Goal: Task Accomplishment & Management: Manage account settings

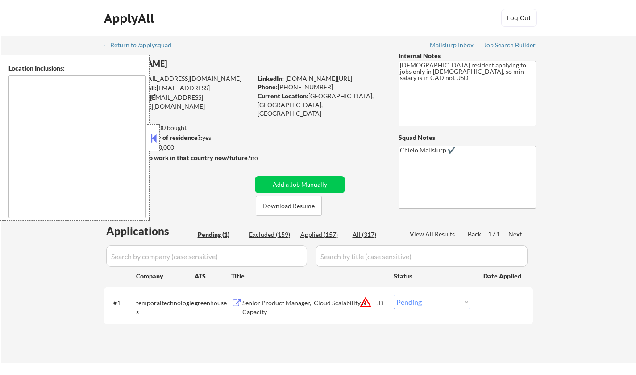
select select ""pending""
click at [154, 137] on button at bounding box center [154, 137] width 10 height 13
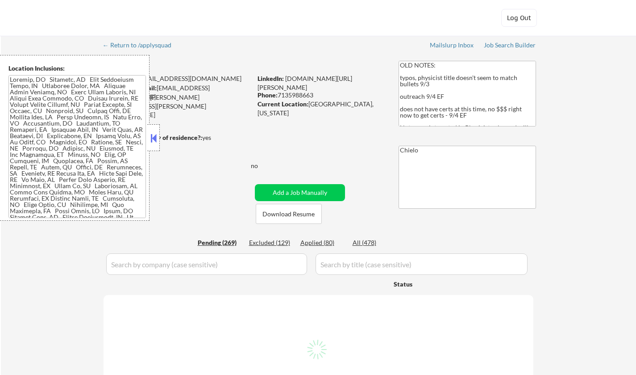
select select ""pending""
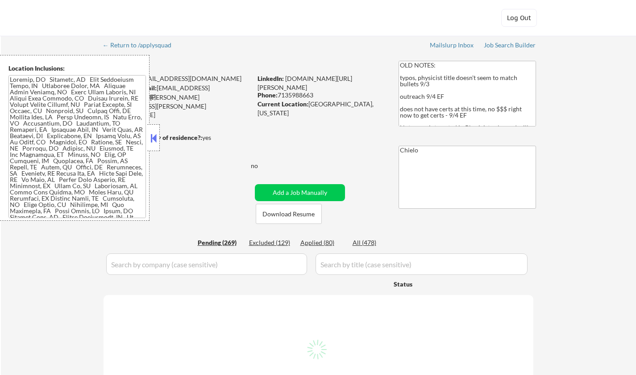
select select ""pending""
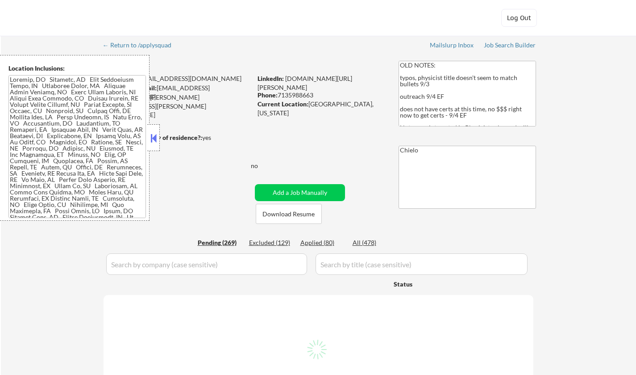
select select ""pending""
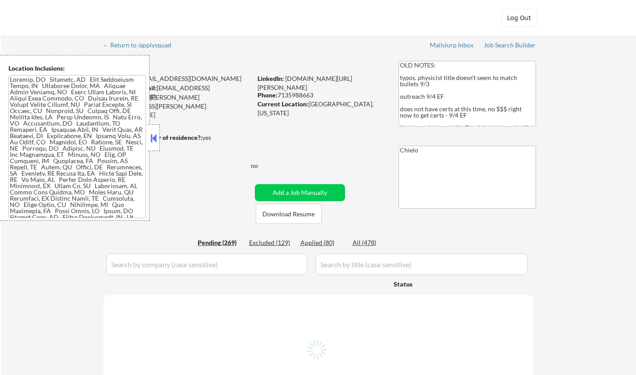
select select ""pending""
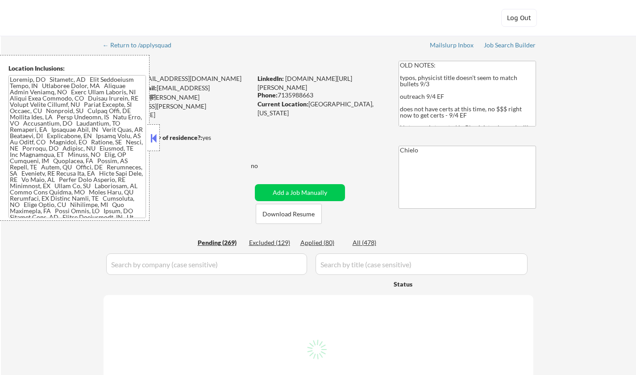
select select ""pending""
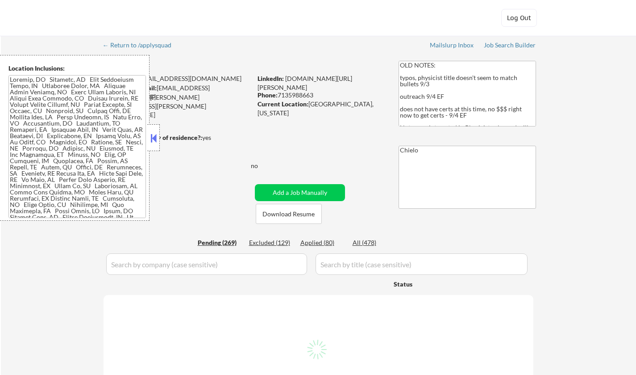
select select ""pending""
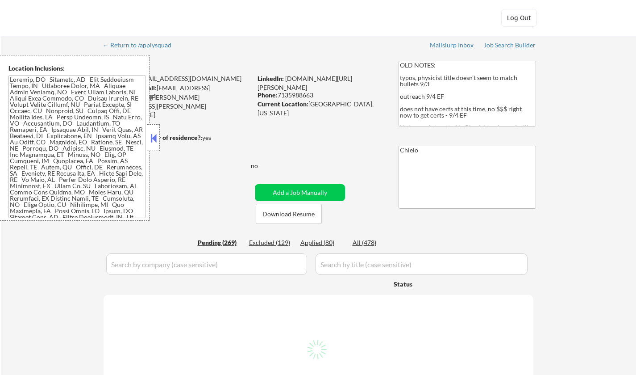
select select ""pending""
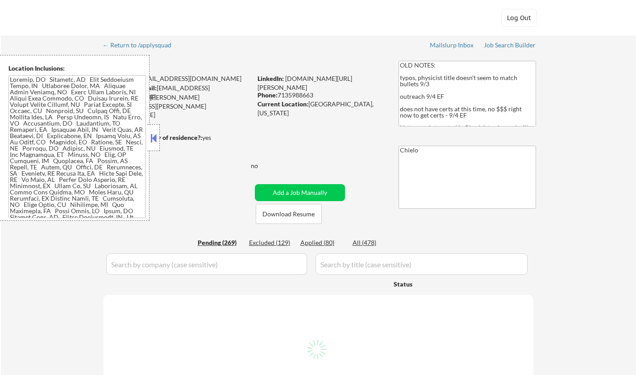
select select ""pending""
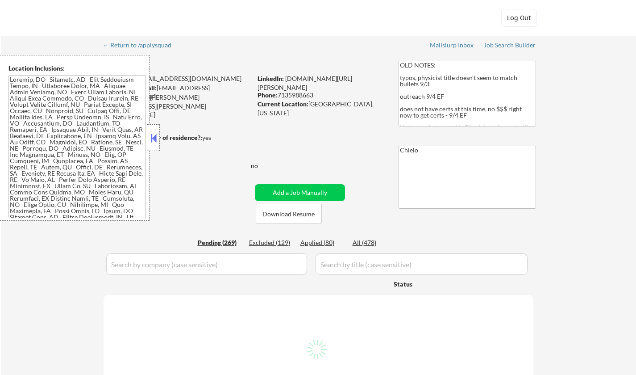
select select ""pending""
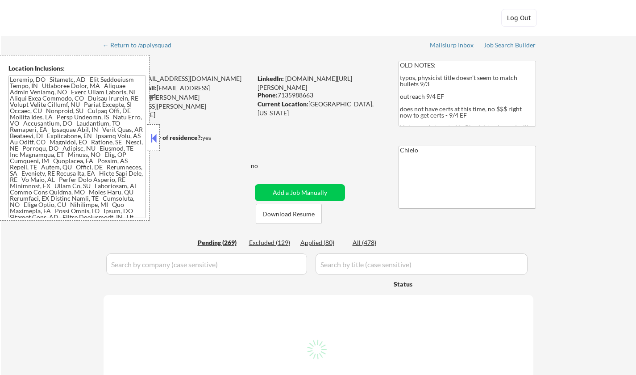
select select ""pending""
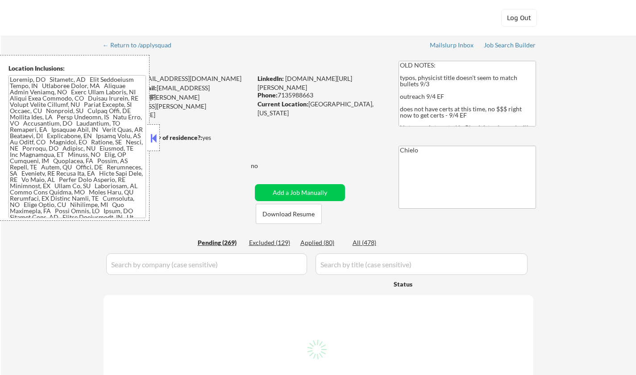
select select ""pending""
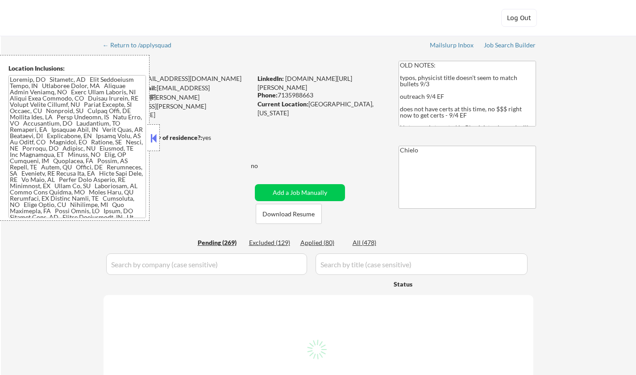
select select ""pending""
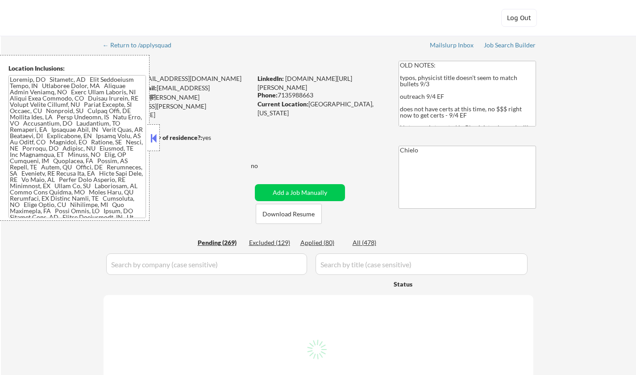
select select ""pending""
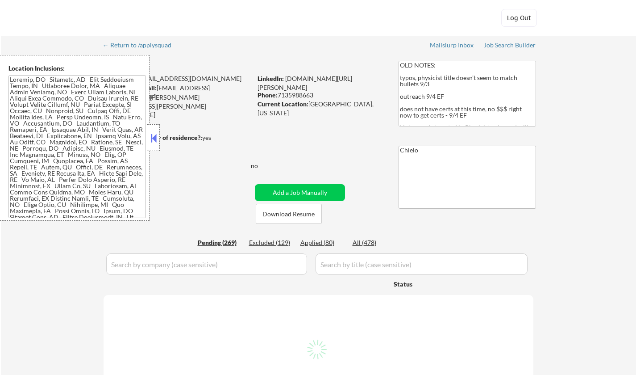
select select ""pending""
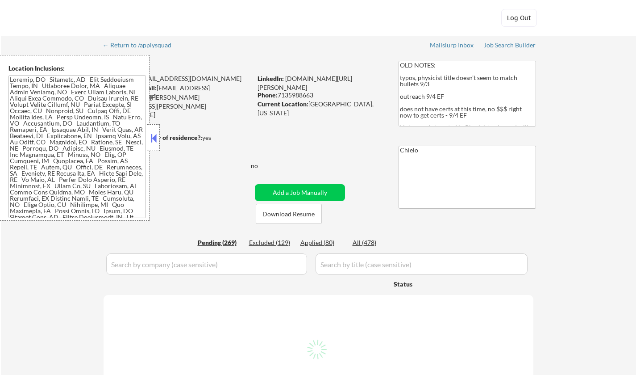
select select ""pending""
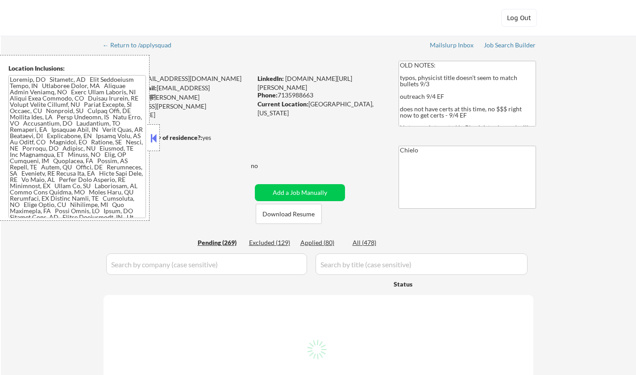
select select ""pending""
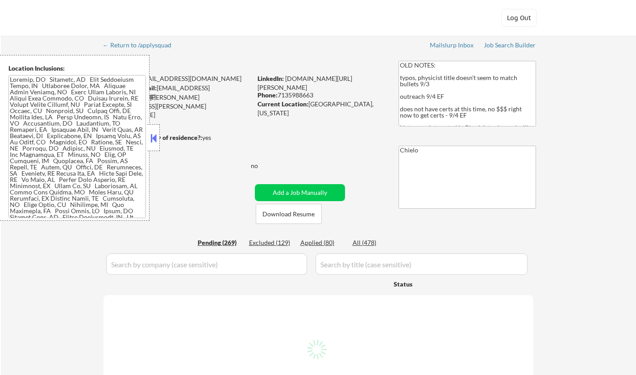
select select ""pending""
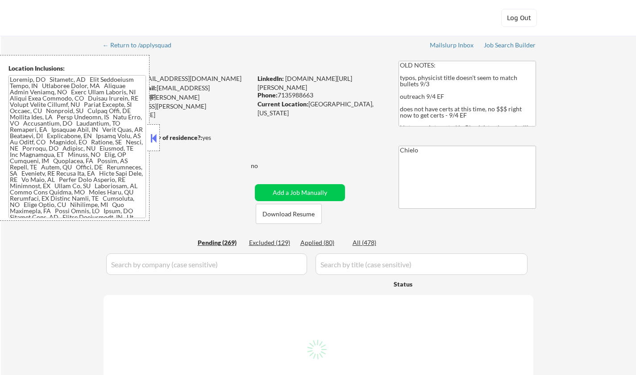
select select ""pending""
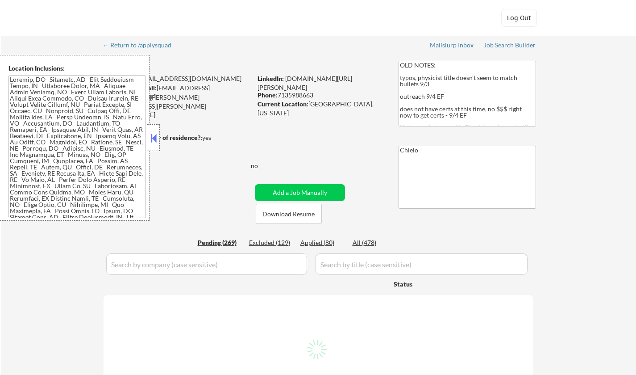
select select ""pending""
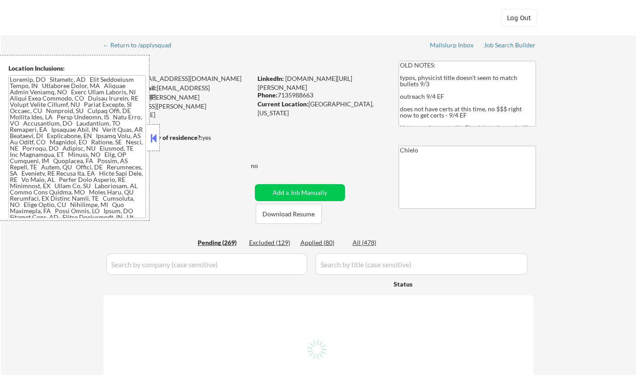
select select ""pending""
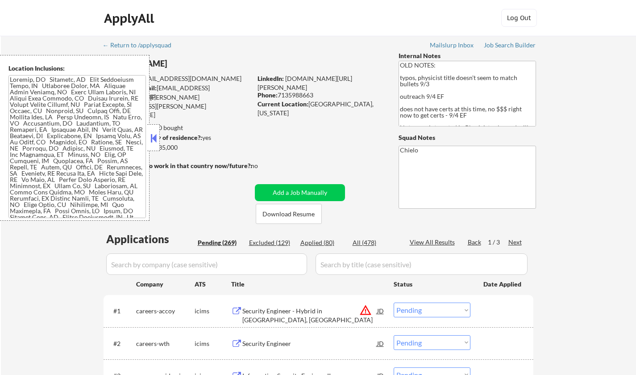
click at [161, 139] on body "← Return to /applysquad Mailslurp Inbox Job Search Builder [PERSON_NAME] User E…" at bounding box center [318, 187] width 636 height 375
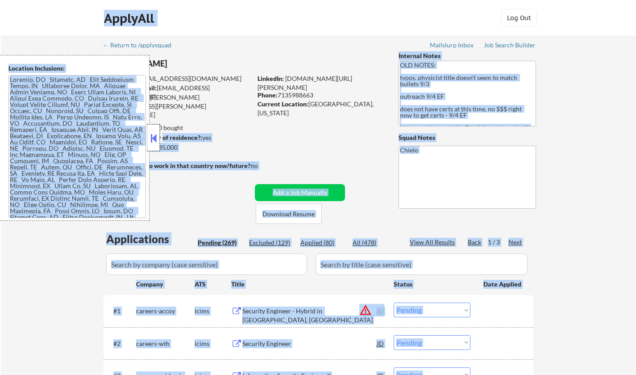
scroll to position [89, 0]
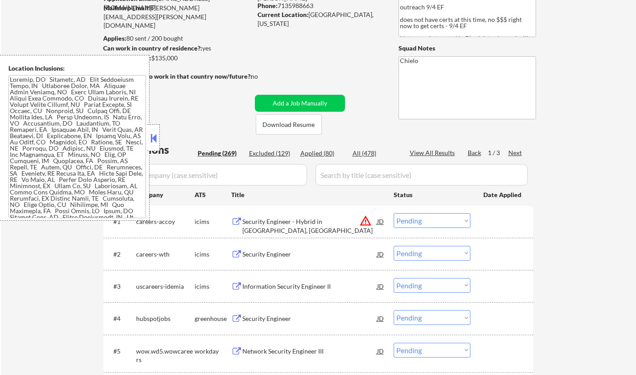
click at [152, 136] on button at bounding box center [154, 137] width 10 height 13
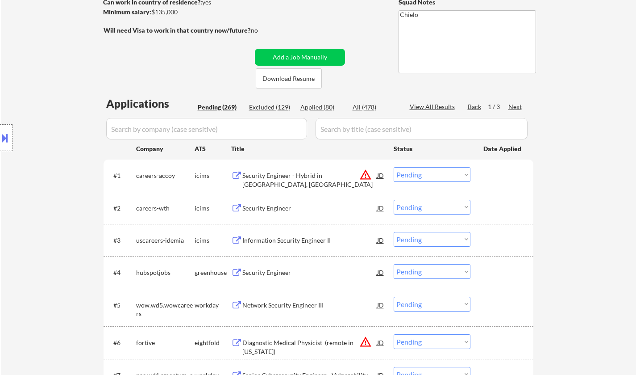
scroll to position [179, 0]
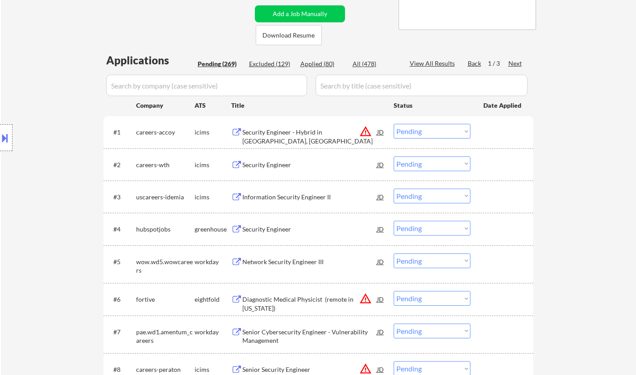
click at [435, 130] on select "Choose an option... Pending Applied Excluded (Questions) Excluded (Expired) Exc…" at bounding box center [432, 131] width 77 height 15
click at [394, 124] on select "Choose an option... Pending Applied Excluded (Questions) Excluded (Expired) Exc…" at bounding box center [432, 131] width 77 height 15
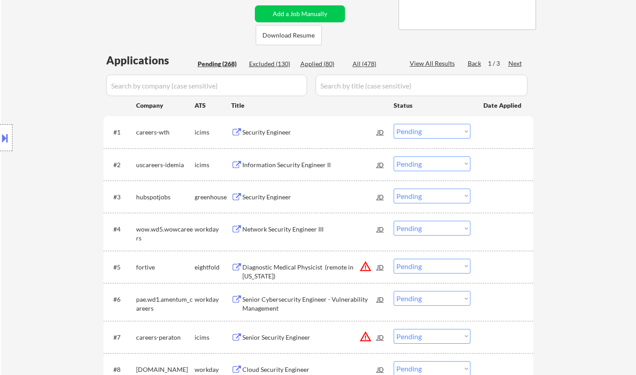
click at [266, 136] on div "Security Engineer" at bounding box center [309, 132] width 135 height 9
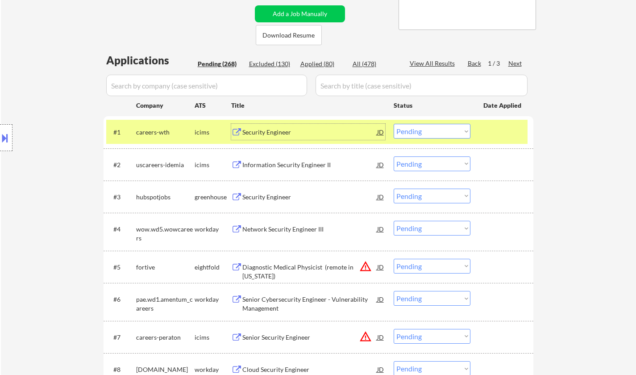
click at [452, 134] on select "Choose an option... Pending Applied Excluded (Questions) Excluded (Expired) Exc…" at bounding box center [432, 131] width 77 height 15
click at [394, 124] on select "Choose an option... Pending Applied Excluded (Questions) Excluded (Expired) Exc…" at bounding box center [432, 131] width 77 height 15
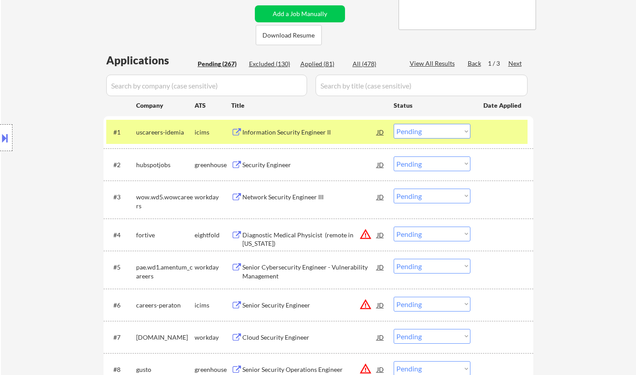
click at [272, 133] on div "Information Security Engineer II" at bounding box center [309, 132] width 135 height 9
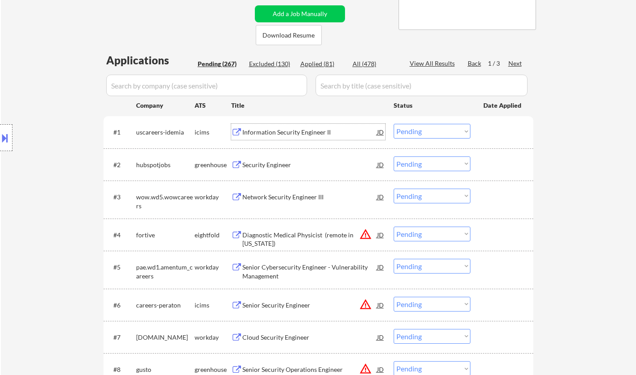
click at [445, 132] on select "Choose an option... Pending Applied Excluded (Questions) Excluded (Expired) Exc…" at bounding box center [432, 131] width 77 height 15
click at [394, 124] on select "Choose an option... Pending Applied Excluded (Questions) Excluded (Expired) Exc…" at bounding box center [432, 131] width 77 height 15
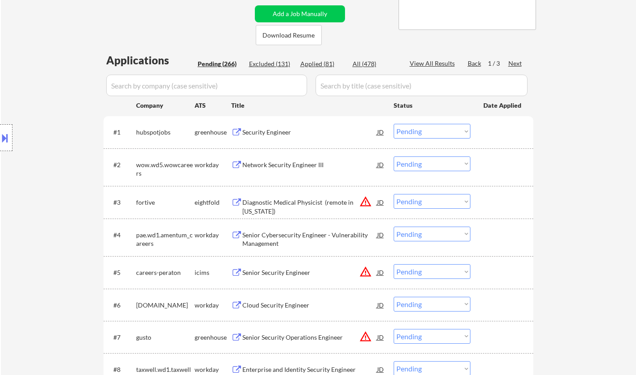
click at [270, 136] on div "Security Engineer" at bounding box center [309, 132] width 135 height 9
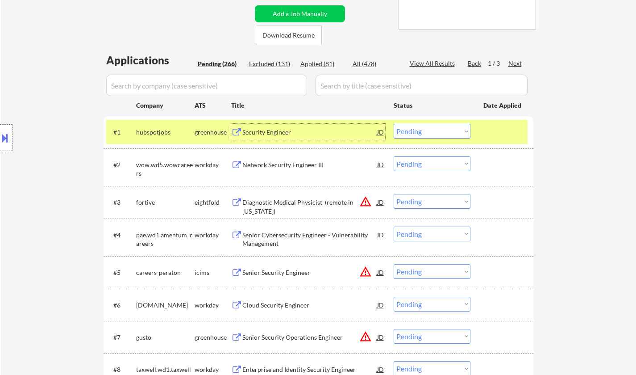
drag, startPoint x: 442, startPoint y: 131, endPoint x: 442, endPoint y: 138, distance: 6.7
click at [442, 132] on select "Choose an option... Pending Applied Excluded (Questions) Excluded (Expired) Exc…" at bounding box center [432, 131] width 77 height 15
click at [394, 124] on select "Choose an option... Pending Applied Excluded (Questions) Excluded (Expired) Exc…" at bounding box center [432, 131] width 77 height 15
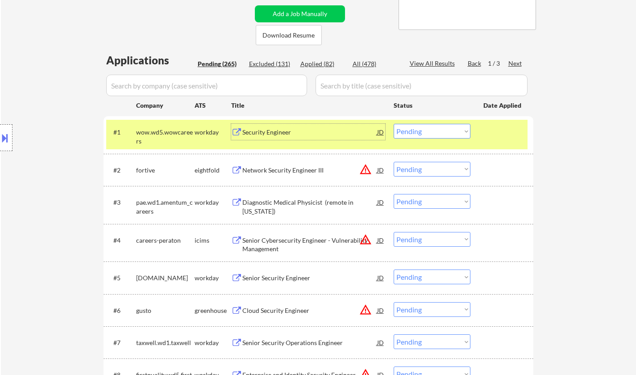
click at [260, 136] on div "Security Engineer" at bounding box center [309, 132] width 135 height 9
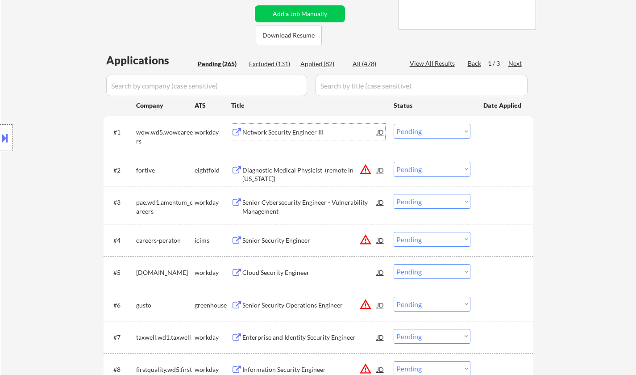
drag, startPoint x: 420, startPoint y: 127, endPoint x: 420, endPoint y: 135, distance: 8.0
click at [420, 128] on select "Choose an option... Pending Applied Excluded (Questions) Excluded (Expired) Exc…" at bounding box center [432, 131] width 77 height 15
click at [394, 124] on select "Choose an option... Pending Applied Excluded (Questions) Excluded (Expired) Exc…" at bounding box center [432, 131] width 77 height 15
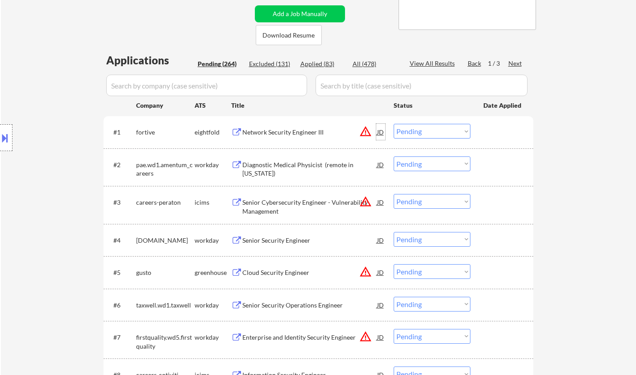
click at [378, 132] on div "JD" at bounding box center [380, 132] width 9 height 16
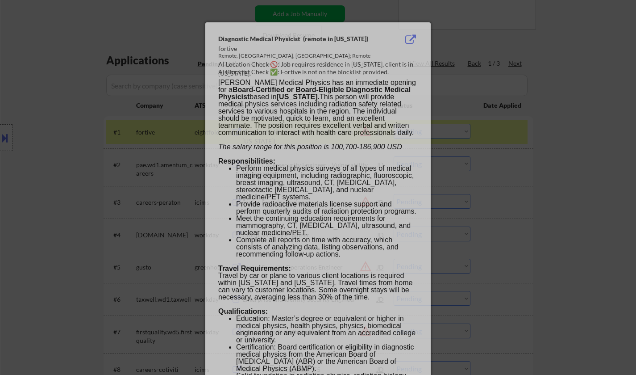
click at [627, 175] on div at bounding box center [318, 187] width 636 height 375
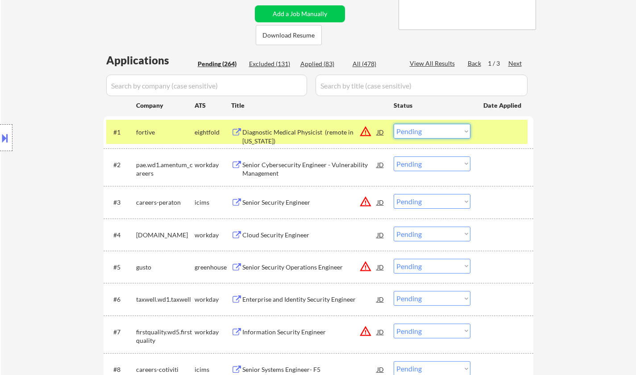
click at [433, 133] on select "Choose an option... Pending Applied Excluded (Questions) Excluded (Expired) Exc…" at bounding box center [432, 131] width 77 height 15
click at [394, 124] on select "Choose an option... Pending Applied Excluded (Questions) Excluded (Expired) Exc…" at bounding box center [432, 131] width 77 height 15
select select ""pending""
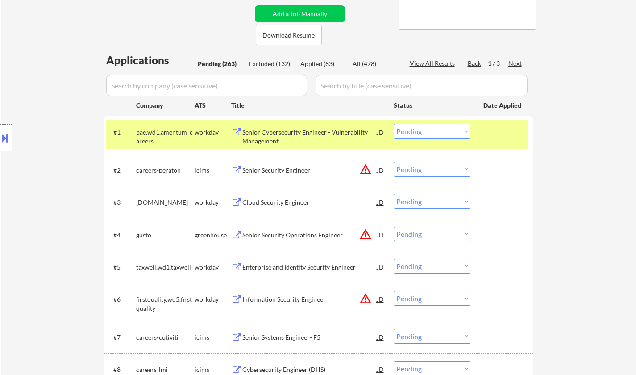
click at [379, 172] on div "JD" at bounding box center [380, 170] width 9 height 16
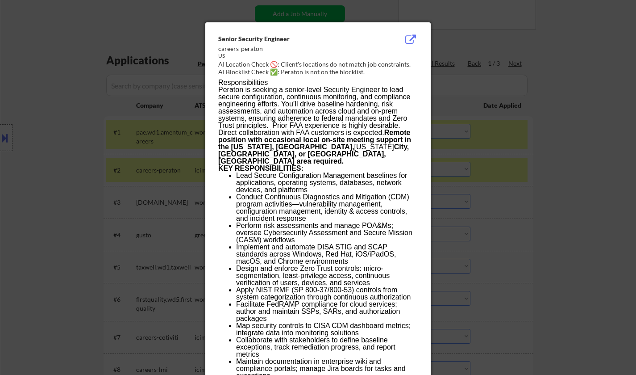
click at [521, 183] on div at bounding box center [318, 187] width 636 height 375
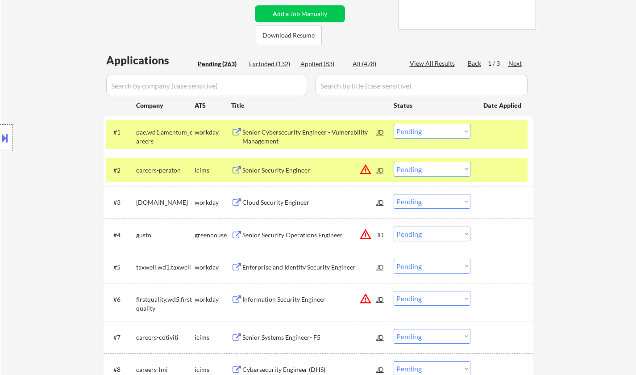
click at [281, 170] on div "Senior Security Engineer" at bounding box center [309, 170] width 135 height 9
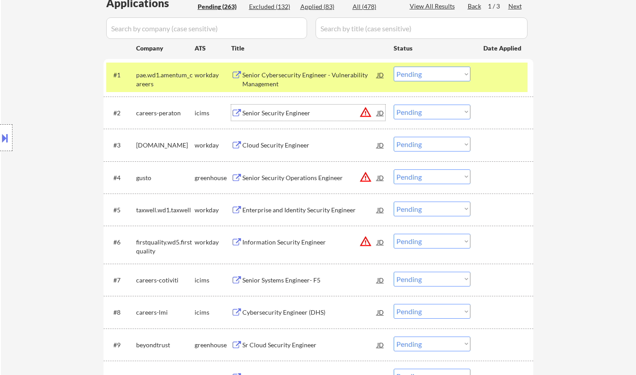
scroll to position [268, 0]
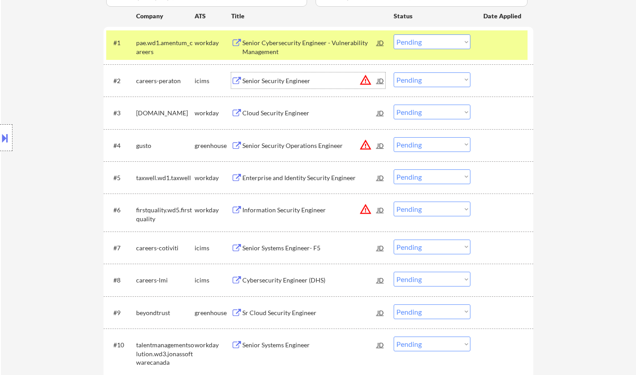
click at [430, 83] on select "Choose an option... Pending Applied Excluded (Questions) Excluded (Expired) Exc…" at bounding box center [432, 79] width 77 height 15
click at [394, 72] on select "Choose an option... Pending Applied Excluded (Questions) Excluded (Expired) Exc…" at bounding box center [432, 79] width 77 height 15
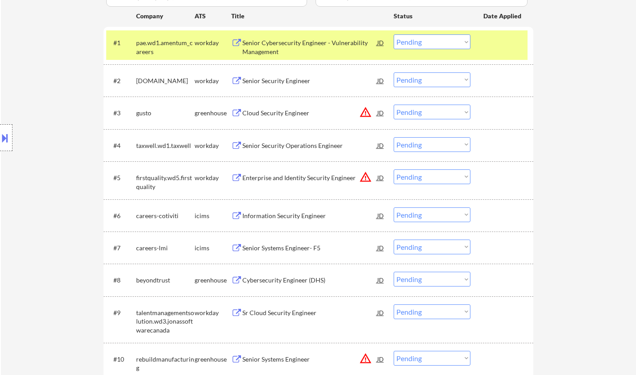
click at [274, 84] on div "Senior Security Engineer" at bounding box center [309, 80] width 135 height 9
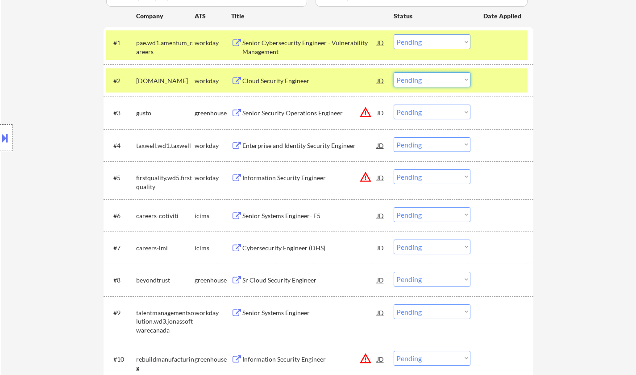
drag, startPoint x: 437, startPoint y: 79, endPoint x: 437, endPoint y: 86, distance: 6.3
click at [437, 79] on select "Choose an option... Pending Applied Excluded (Questions) Excluded (Expired) Exc…" at bounding box center [432, 79] width 77 height 15
click at [394, 72] on select "Choose an option... Pending Applied Excluded (Questions) Excluded (Expired) Exc…" at bounding box center [432, 79] width 77 height 15
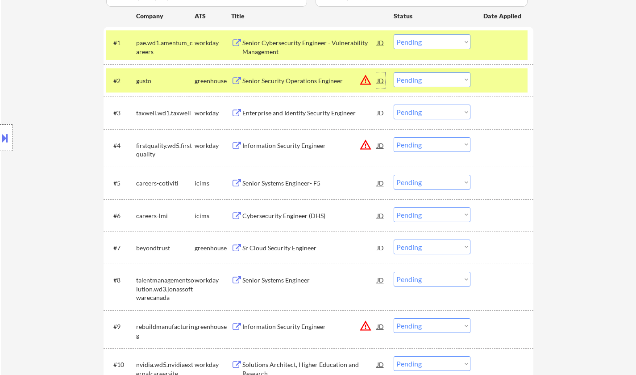
click at [379, 78] on div "JD" at bounding box center [380, 80] width 9 height 16
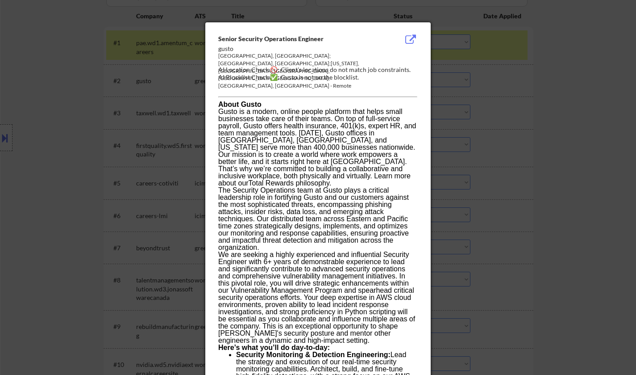
click at [514, 160] on div at bounding box center [318, 187] width 636 height 375
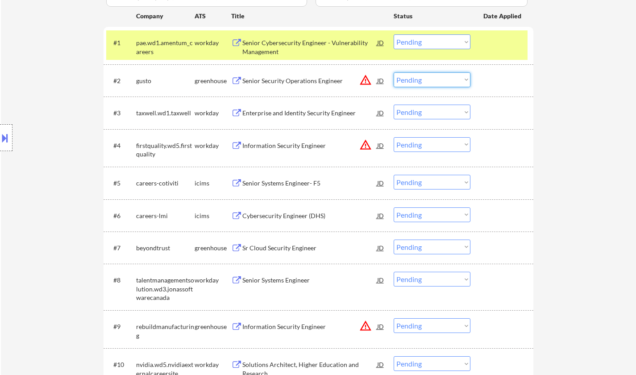
drag, startPoint x: 449, startPoint y: 82, endPoint x: 449, endPoint y: 87, distance: 4.9
click at [449, 82] on select "Choose an option... Pending Applied Excluded (Questions) Excluded (Expired) Exc…" at bounding box center [432, 79] width 77 height 15
click at [394, 72] on select "Choose an option... Pending Applied Excluded (Questions) Excluded (Expired) Exc…" at bounding box center [432, 79] width 77 height 15
click at [293, 35] on div "Senior Cybersecurity Engineer - Vulnerability Management" at bounding box center [309, 44] width 135 height 21
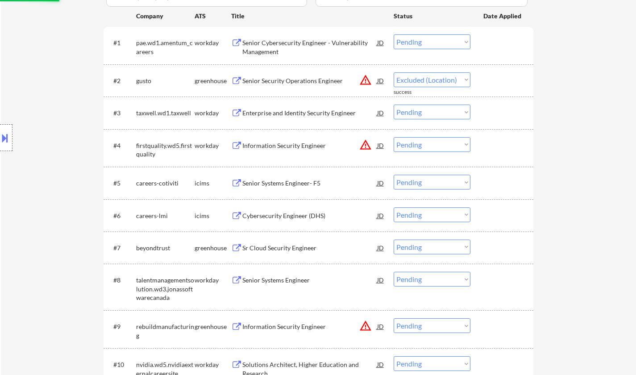
select select ""pending""
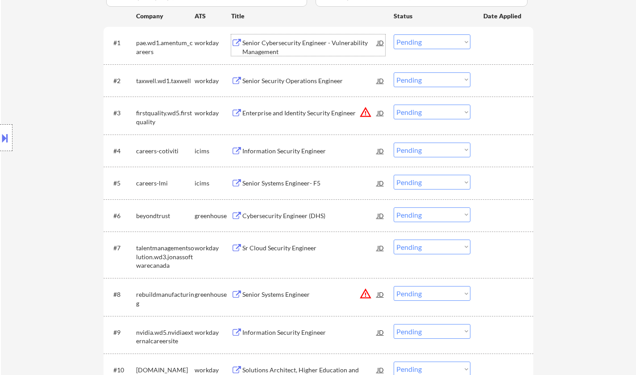
scroll to position [223, 0]
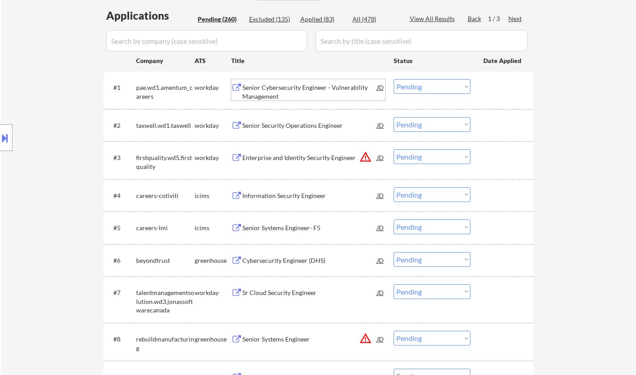
drag, startPoint x: 447, startPoint y: 85, endPoint x: 447, endPoint y: 92, distance: 7.2
click at [447, 86] on select "Choose an option... Pending Applied Excluded (Questions) Excluded (Expired) Exc…" at bounding box center [432, 86] width 77 height 15
click at [394, 79] on select "Choose an option... Pending Applied Excluded (Questions) Excluded (Expired) Exc…" at bounding box center [432, 86] width 77 height 15
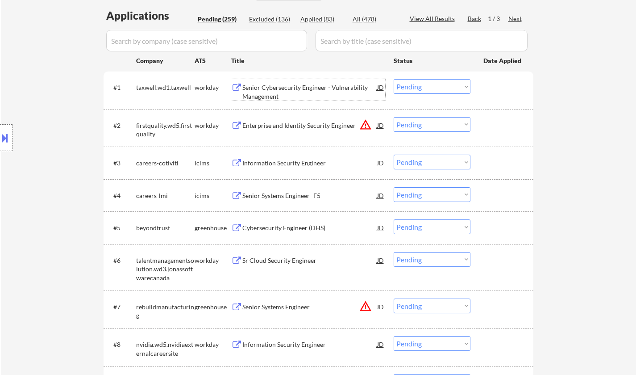
click at [291, 86] on div "Senior Cybersecurity Engineer - Vulnerability Management" at bounding box center [309, 91] width 135 height 17
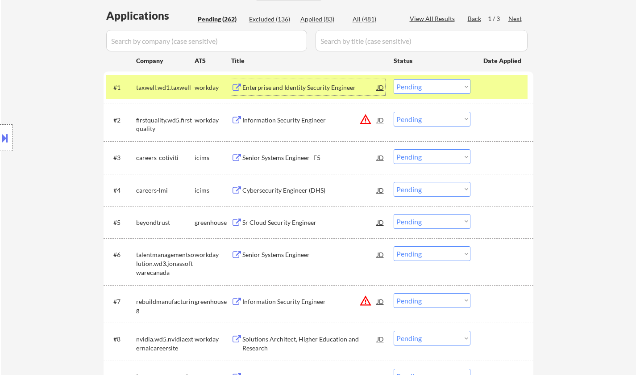
click at [415, 88] on select "Choose an option... Pending Applied Excluded (Questions) Excluded (Expired) Exc…" at bounding box center [432, 86] width 77 height 15
click at [394, 79] on select "Choose an option... Pending Applied Excluded (Questions) Excluded (Expired) Exc…" at bounding box center [432, 86] width 77 height 15
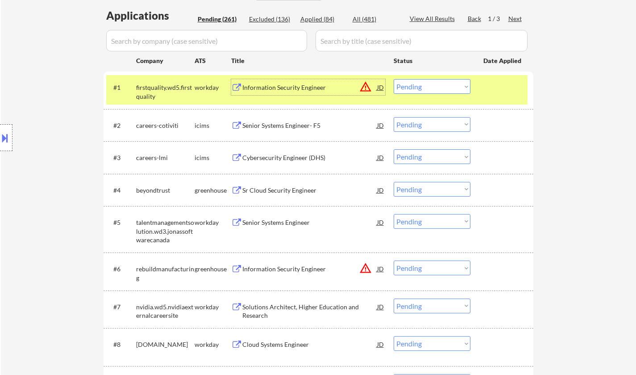
click at [376, 85] on div "Information Security Engineer" at bounding box center [309, 87] width 135 height 9
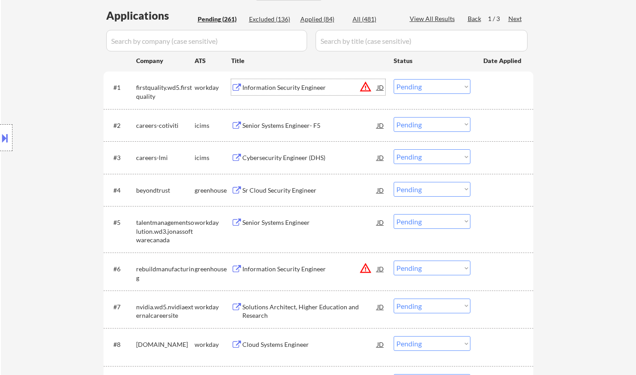
click at [264, 124] on div "Senior Systems Engineer- F5" at bounding box center [309, 125] width 135 height 9
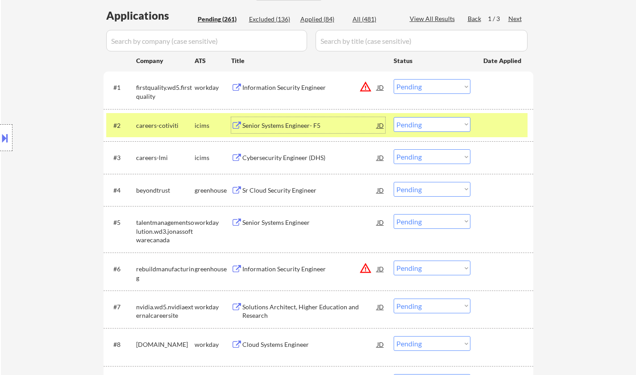
click at [431, 91] on select "Choose an option... Pending Applied Excluded (Questions) Excluded (Expired) Exc…" at bounding box center [432, 86] width 77 height 15
click at [394, 79] on select "Choose an option... Pending Applied Excluded (Questions) Excluded (Expired) Exc…" at bounding box center [432, 86] width 77 height 15
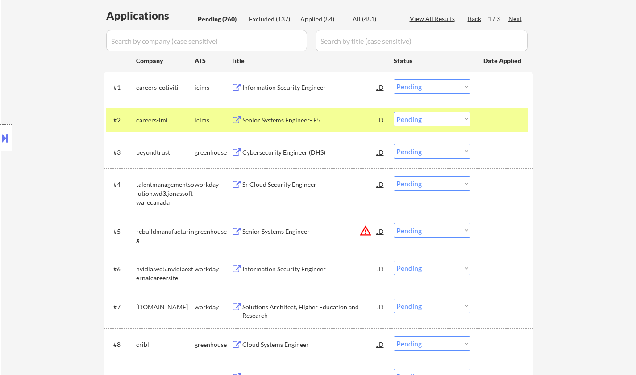
click at [420, 90] on select "Choose an option... Pending Applied Excluded (Questions) Excluded (Expired) Exc…" at bounding box center [432, 86] width 77 height 15
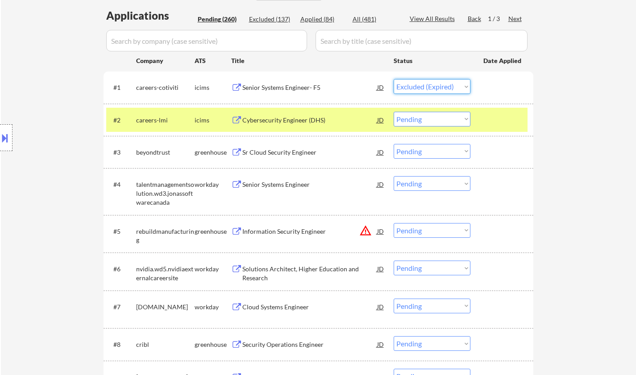
click at [394, 79] on select "Choose an option... Pending Applied Excluded (Questions) Excluded (Expired) Exc…" at bounding box center [432, 86] width 77 height 15
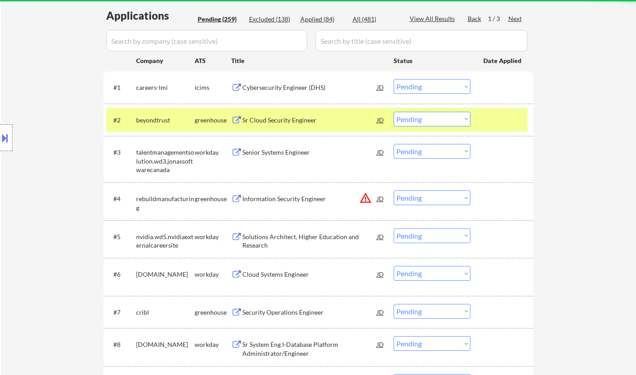
click at [284, 88] on div "Cybersecurity Engineer (DHS)" at bounding box center [309, 87] width 135 height 9
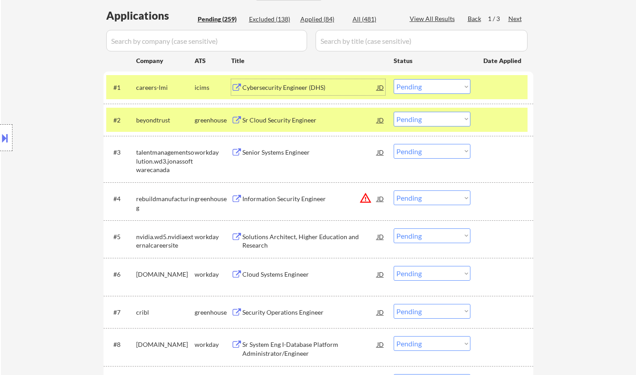
drag, startPoint x: 452, startPoint y: 87, endPoint x: 455, endPoint y: 93, distance: 7.0
click at [452, 87] on select "Choose an option... Pending Applied Excluded (Questions) Excluded (Expired) Exc…" at bounding box center [432, 86] width 77 height 15
click at [394, 79] on select "Choose an option... Pending Applied Excluded (Questions) Excluded (Expired) Exc…" at bounding box center [432, 86] width 77 height 15
select select ""pending""
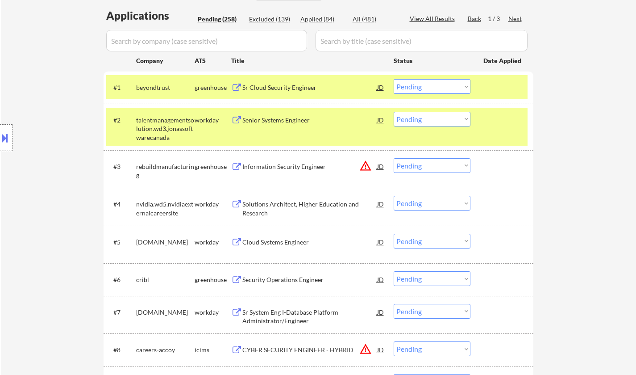
click at [267, 115] on div "Senior Systems Engineer" at bounding box center [309, 120] width 135 height 16
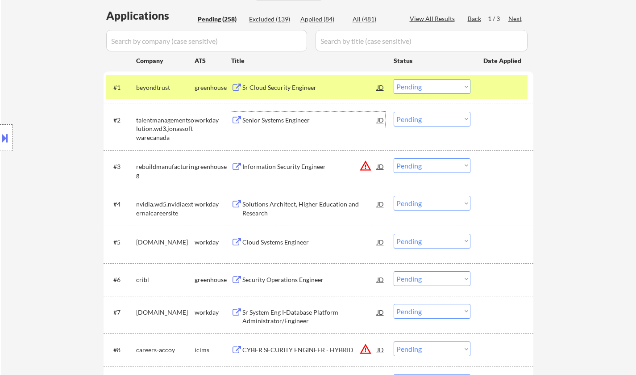
click at [279, 121] on div "Senior Systems Engineer" at bounding box center [309, 120] width 135 height 9
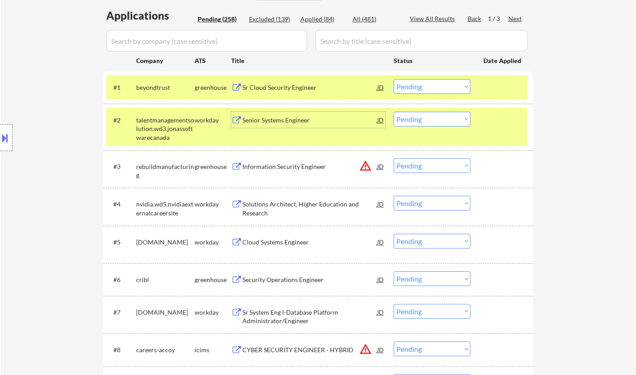
click at [439, 118] on select "Choose an option... Pending Applied Excluded (Questions) Excluded (Expired) Exc…" at bounding box center [432, 119] width 77 height 15
click at [394, 112] on select "Choose an option... Pending Applied Excluded (Questions) Excluded (Expired) Exc…" at bounding box center [432, 119] width 77 height 15
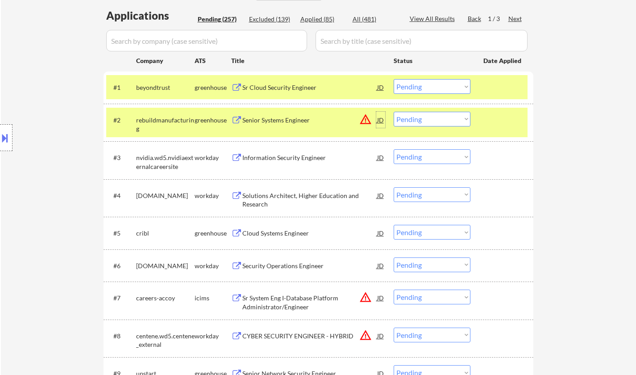
click at [382, 123] on div "JD" at bounding box center [380, 120] width 9 height 16
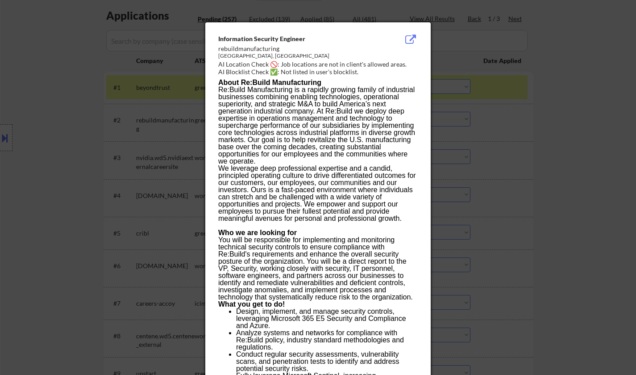
click at [629, 211] on div at bounding box center [318, 187] width 636 height 375
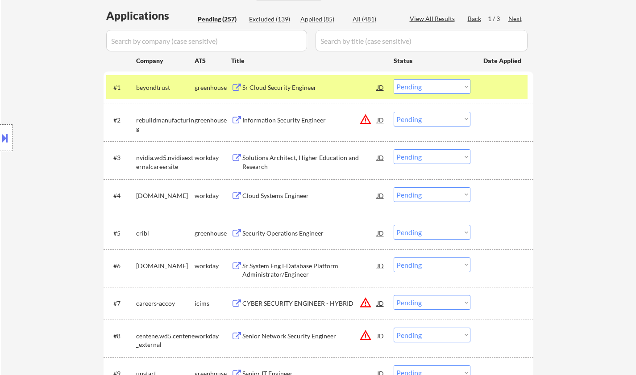
click at [438, 122] on select "Choose an option... Pending Applied Excluded (Questions) Excluded (Expired) Exc…" at bounding box center [432, 119] width 77 height 15
click at [394, 112] on select "Choose an option... Pending Applied Excluded (Questions) Excluded (Expired) Exc…" at bounding box center [432, 119] width 77 height 15
select select ""pending""
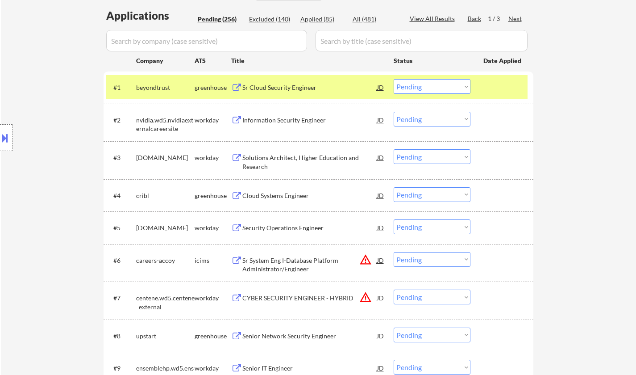
scroll to position [268, 0]
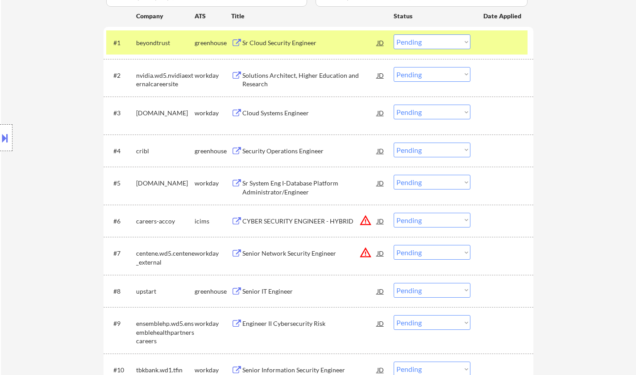
click at [378, 44] on div "JD" at bounding box center [380, 42] width 9 height 16
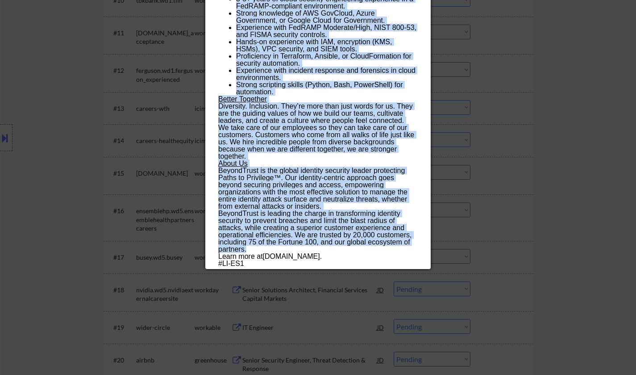
scroll to position [670, 0]
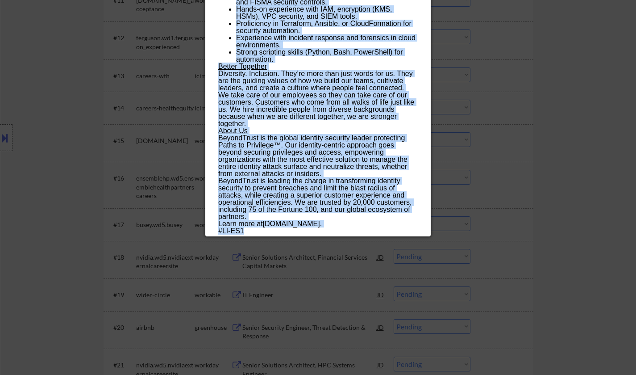
drag, startPoint x: 219, startPoint y: 37, endPoint x: 339, endPoint y: 229, distance: 226.3
copy div "Lo Ipsum Dolorsit Ametcons adipiscinge Seddoe | Tempor Incidi UT Laboreet Dolor…"
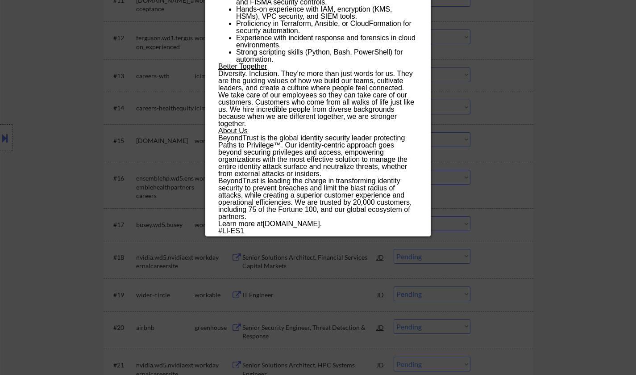
click at [629, 257] on div at bounding box center [318, 187] width 636 height 375
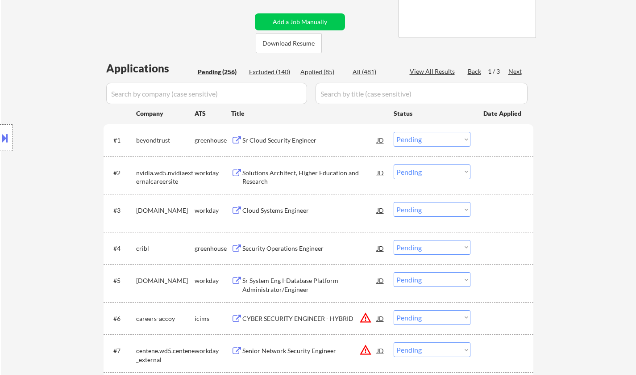
scroll to position [134, 0]
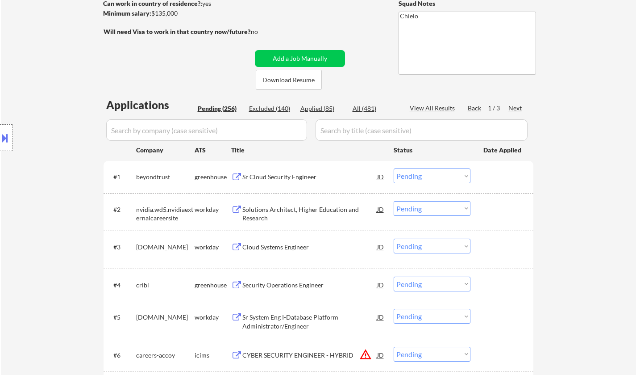
click at [447, 177] on select "Choose an option... Pending Applied Excluded (Questions) Excluded (Expired) Exc…" at bounding box center [432, 175] width 77 height 15
click at [394, 168] on select "Choose an option... Pending Applied Excluded (Questions) Excluded (Expired) Exc…" at bounding box center [432, 175] width 77 height 15
select select ""pending""
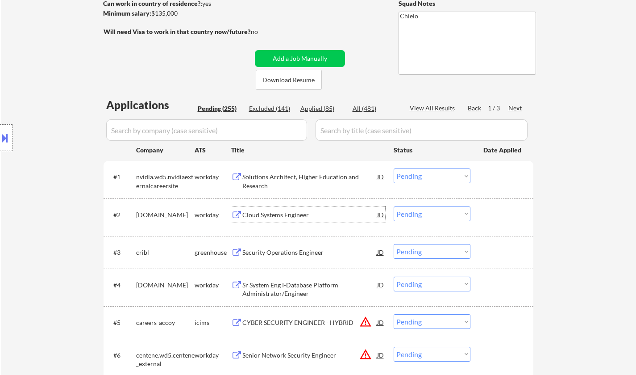
click at [284, 218] on div "Cloud Systems Engineer" at bounding box center [309, 214] width 135 height 9
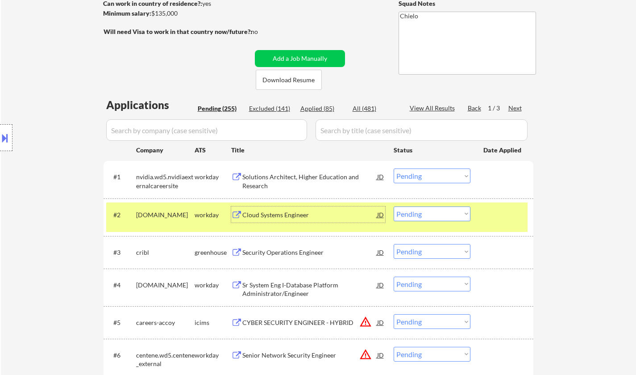
click at [437, 216] on select "Choose an option... Pending Applied Excluded (Questions) Excluded (Expired) Exc…" at bounding box center [432, 213] width 77 height 15
click at [394, 206] on select "Choose an option... Pending Applied Excluded (Questions) Excluded (Expired) Exc…" at bounding box center [432, 213] width 77 height 15
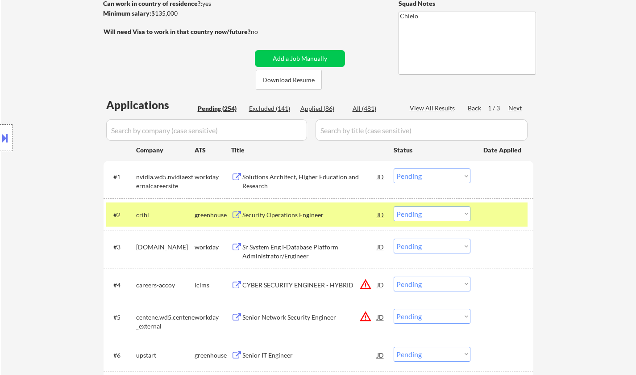
click at [284, 215] on div "Security Operations Engineer" at bounding box center [309, 214] width 135 height 9
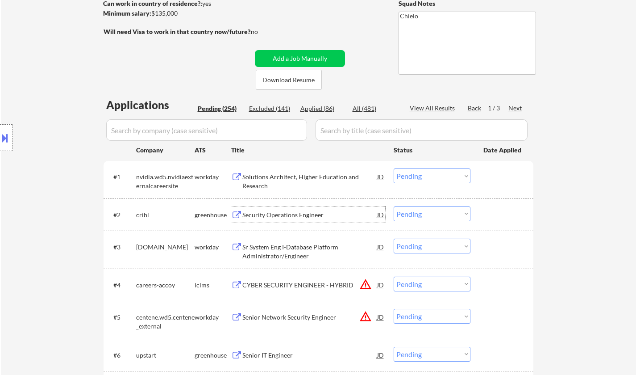
click at [445, 213] on select "Choose an option... Pending Applied Excluded (Questions) Excluded (Expired) Exc…" at bounding box center [432, 213] width 77 height 15
click at [394, 206] on select "Choose an option... Pending Applied Excluded (Questions) Excluded (Expired) Exc…" at bounding box center [432, 213] width 77 height 15
select select ""pending""
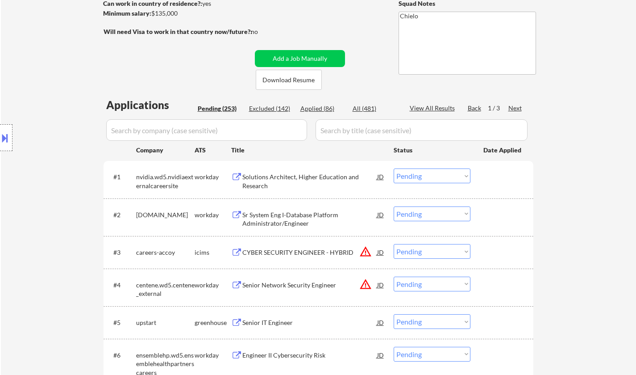
scroll to position [268, 0]
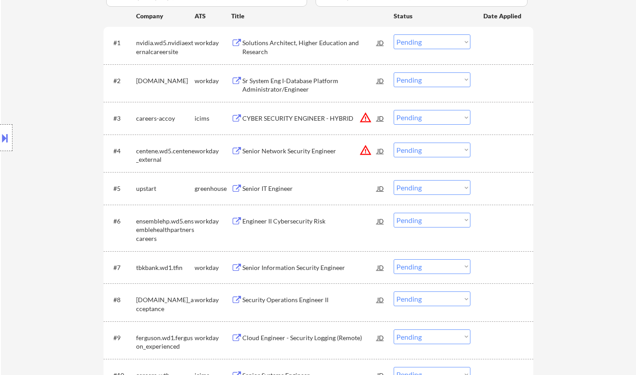
click at [271, 194] on div "Senior IT Engineer" at bounding box center [309, 188] width 135 height 16
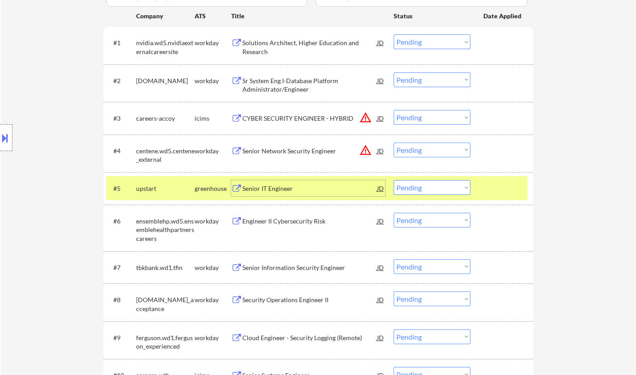
click at [437, 189] on select "Choose an option... Pending Applied Excluded (Questions) Excluded (Expired) Exc…" at bounding box center [432, 187] width 77 height 15
click at [394, 180] on select "Choose an option... Pending Applied Excluded (Questions) Excluded (Expired) Exc…" at bounding box center [432, 187] width 77 height 15
select select ""pending""
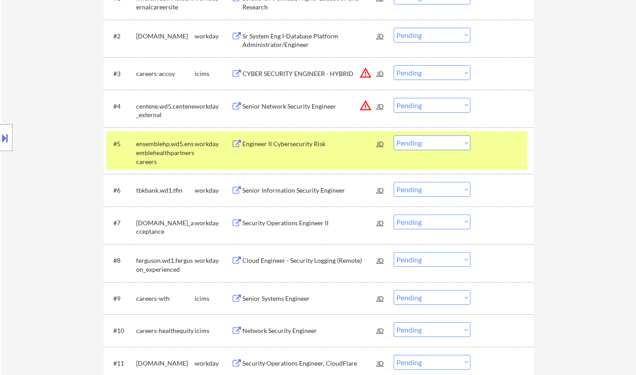
scroll to position [357, 0]
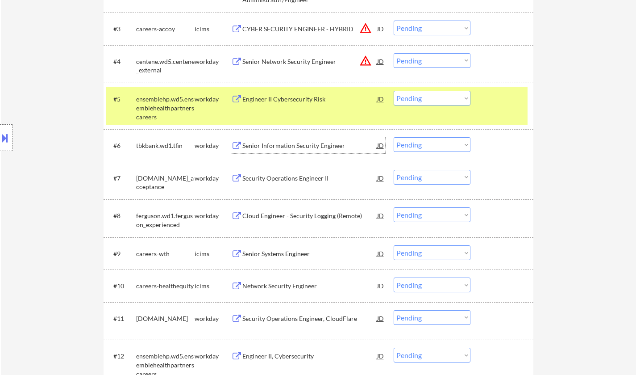
click at [288, 147] on div "Senior Information Security Engineer" at bounding box center [309, 145] width 135 height 9
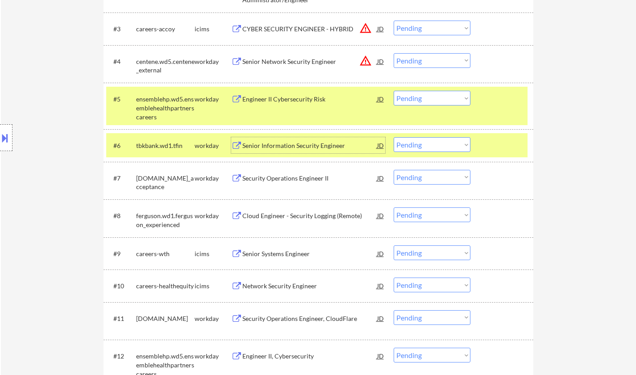
click at [435, 147] on select "Choose an option... Pending Applied Excluded (Questions) Excluded (Expired) Exc…" at bounding box center [432, 144] width 77 height 15
click at [394, 137] on select "Choose an option... Pending Applied Excluded (Questions) Excluded (Expired) Exc…" at bounding box center [432, 144] width 77 height 15
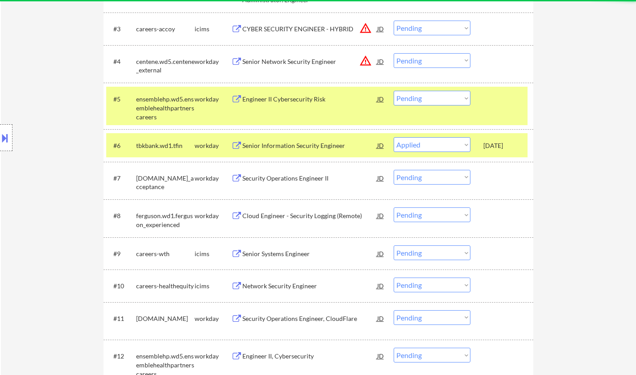
select select ""pending""
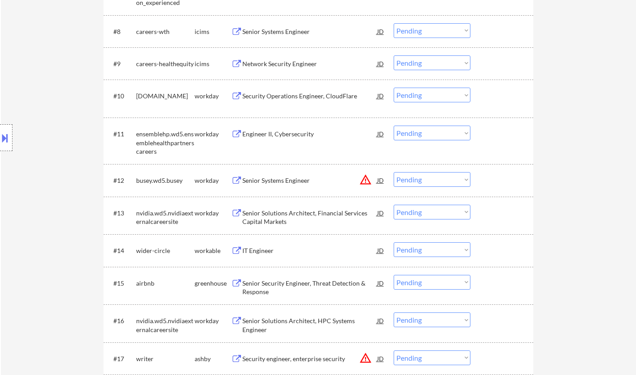
scroll to position [625, 0]
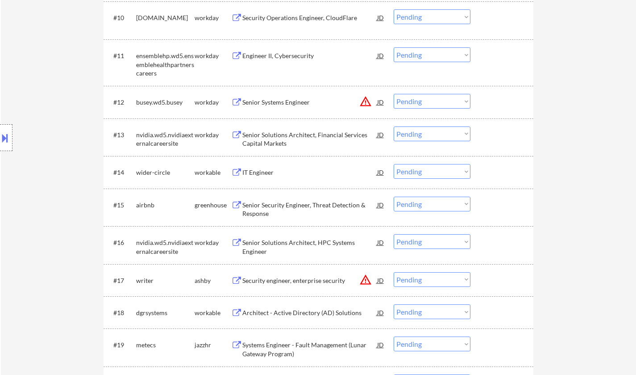
click at [289, 204] on div "Senior Security Engineer, Threat Detection & Response" at bounding box center [309, 209] width 135 height 17
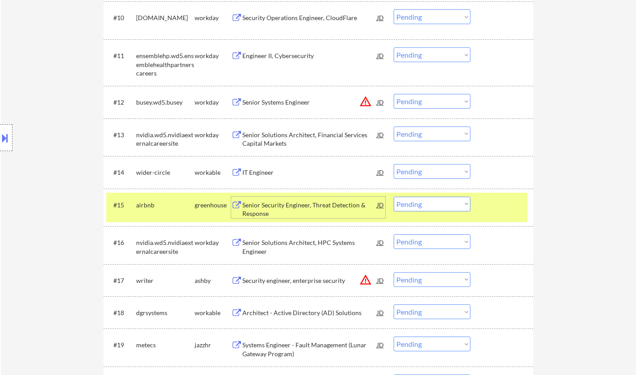
drag, startPoint x: 441, startPoint y: 202, endPoint x: 444, endPoint y: 208, distance: 6.4
click at [441, 202] on select "Choose an option... Pending Applied Excluded (Questions) Excluded (Expired) Exc…" at bounding box center [432, 203] width 77 height 15
click at [394, 196] on select "Choose an option... Pending Applied Excluded (Questions) Excluded (Expired) Exc…" at bounding box center [432, 203] width 77 height 15
select select ""pending""
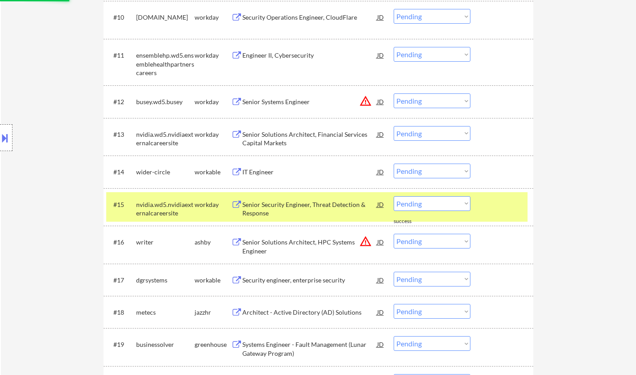
scroll to position [759, 0]
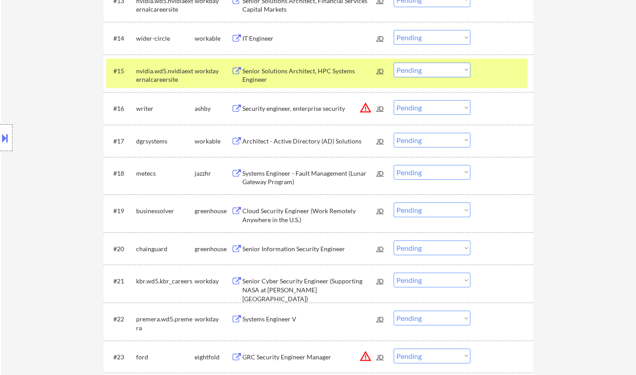
click at [291, 247] on div "Senior Information Security Engineer" at bounding box center [309, 248] width 135 height 9
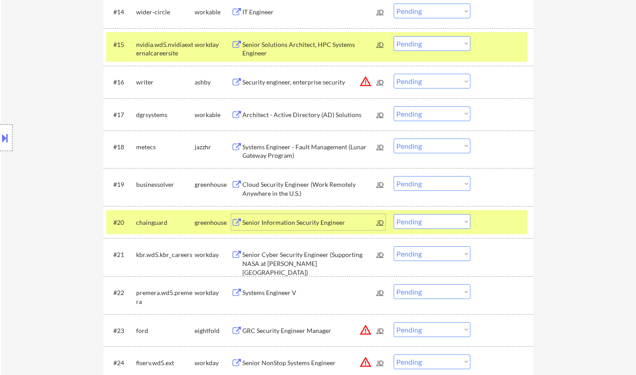
scroll to position [893, 0]
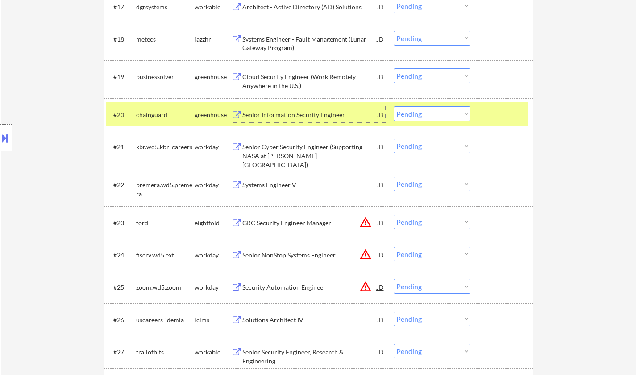
click at [456, 111] on select "Choose an option... Pending Applied Excluded (Questions) Excluded (Expired) Exc…" at bounding box center [432, 113] width 77 height 15
click at [394, 106] on select "Choose an option... Pending Applied Excluded (Questions) Excluded (Expired) Exc…" at bounding box center [432, 113] width 77 height 15
select select ""pending""
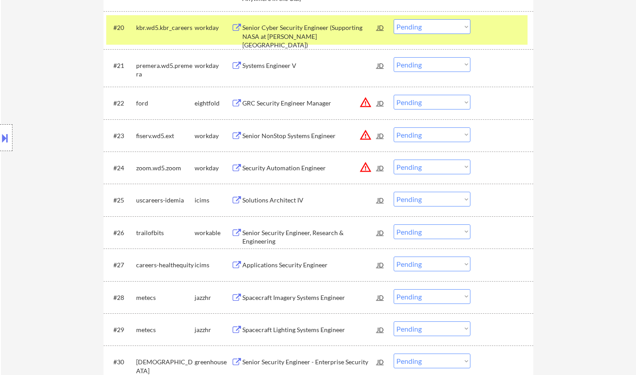
scroll to position [982, 0]
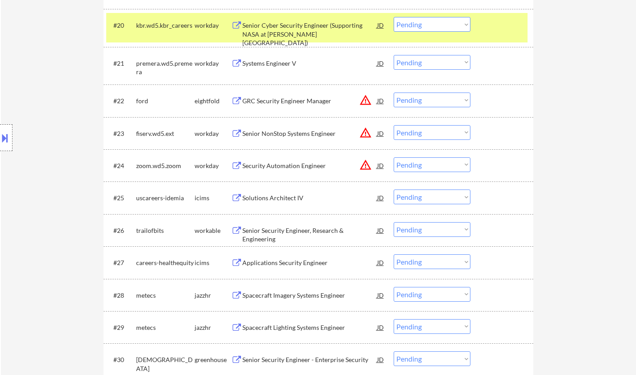
click at [434, 103] on select "Choose an option... Pending Applied Excluded (Questions) Excluded (Expired) Exc…" at bounding box center [432, 99] width 77 height 15
click at [394, 92] on select "Choose an option... Pending Applied Excluded (Questions) Excluded (Expired) Exc…" at bounding box center [432, 99] width 77 height 15
select select ""pending""
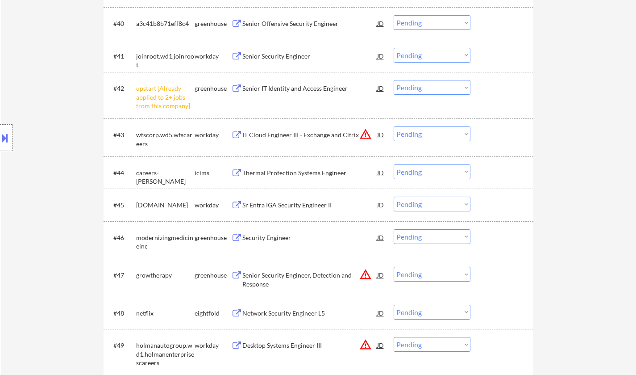
scroll to position [1742, 0]
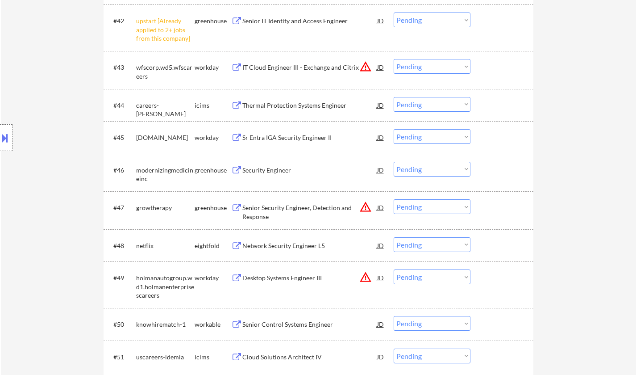
click at [381, 206] on div "JD" at bounding box center [380, 207] width 9 height 16
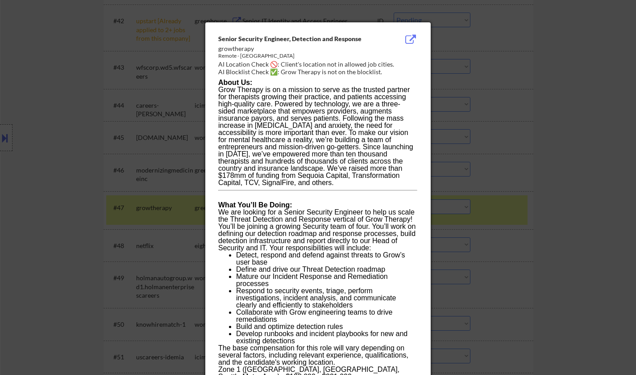
click at [583, 208] on div at bounding box center [318, 187] width 636 height 375
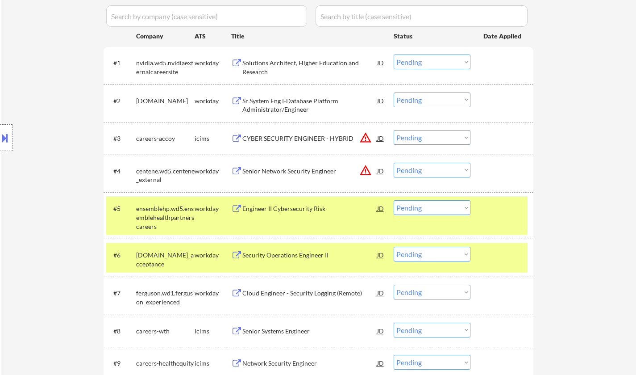
scroll to position [0, 0]
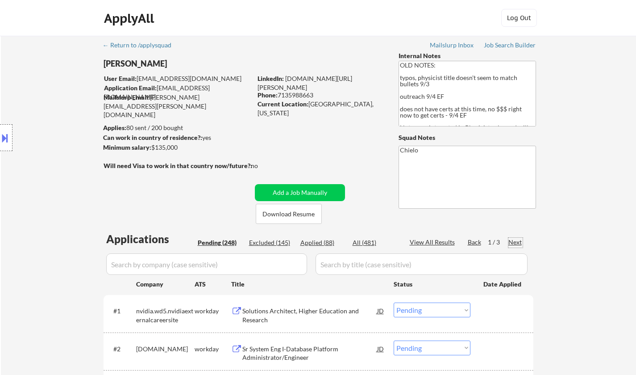
click at [516, 242] on div "Next" at bounding box center [516, 242] width 14 height 9
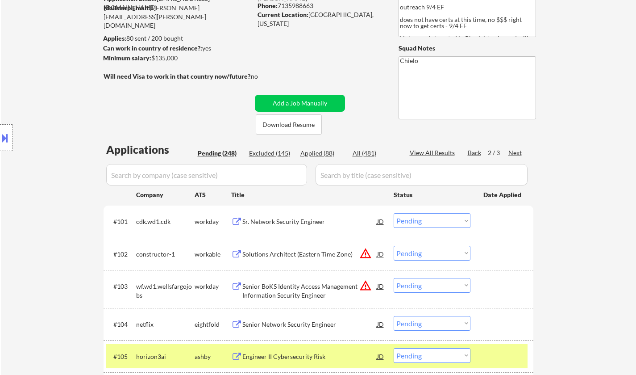
scroll to position [355, 0]
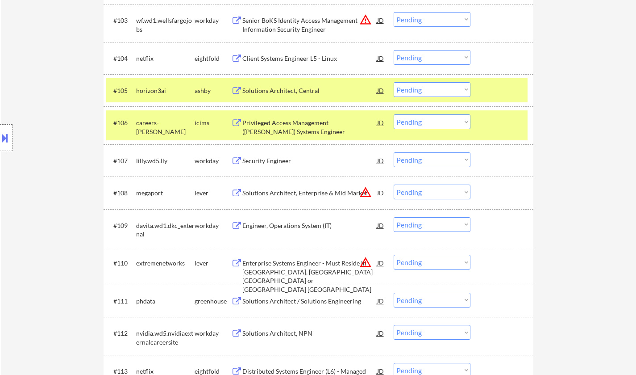
drag, startPoint x: 424, startPoint y: 191, endPoint x: 428, endPoint y: 199, distance: 8.6
click at [424, 194] on select "Choose an option... Pending Applied Excluded (Questions) Excluded (Expired) Exc…" at bounding box center [432, 191] width 77 height 15
click at [394, 184] on select "Choose an option... Pending Applied Excluded (Questions) Excluded (Expired) Exc…" at bounding box center [432, 191] width 77 height 15
select select ""pending""
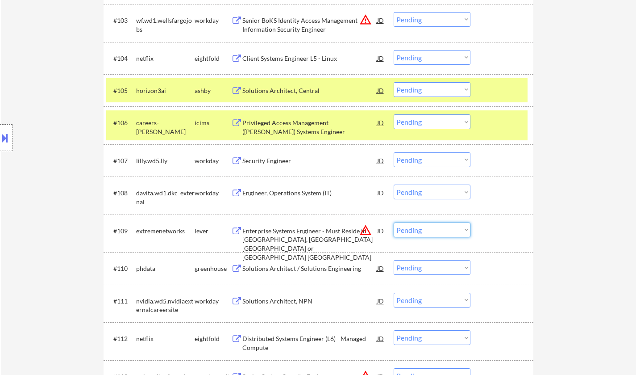
drag, startPoint x: 431, startPoint y: 229, endPoint x: 443, endPoint y: 236, distance: 13.3
click at [431, 229] on select "Choose an option... Pending Applied Excluded (Questions) Excluded (Expired) Exc…" at bounding box center [432, 229] width 77 height 15
click at [394, 222] on select "Choose an option... Pending Applied Excluded (Questions) Excluded (Expired) Exc…" at bounding box center [432, 229] width 77 height 15
select select ""pending""
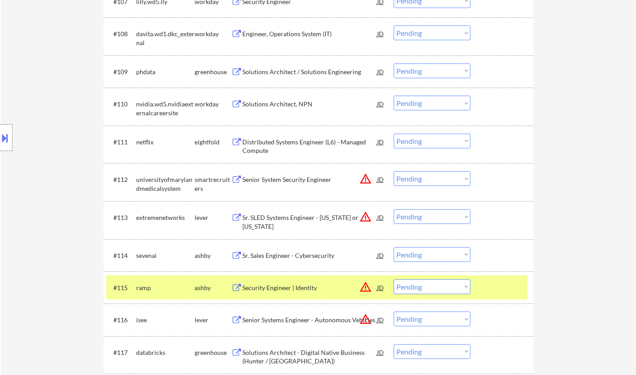
scroll to position [539, 0]
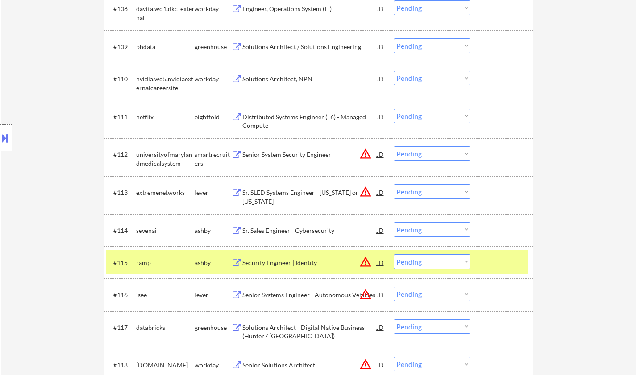
click at [431, 193] on select "Choose an option... Pending Applied Excluded (Questions) Excluded (Expired) Exc…" at bounding box center [432, 191] width 77 height 15
click at [394, 184] on select "Choose an option... Pending Applied Excluded (Questions) Excluded (Expired) Exc…" at bounding box center [432, 191] width 77 height 15
select select ""pending""
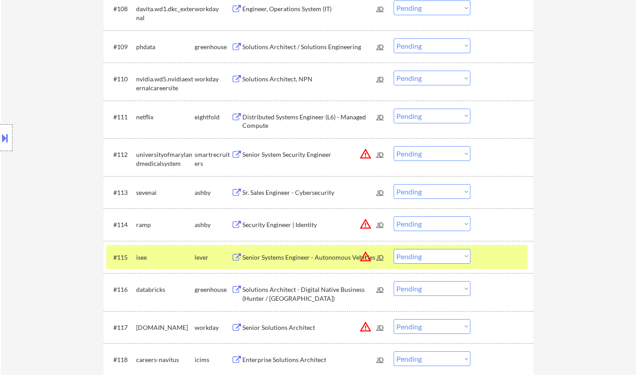
scroll to position [628, 0]
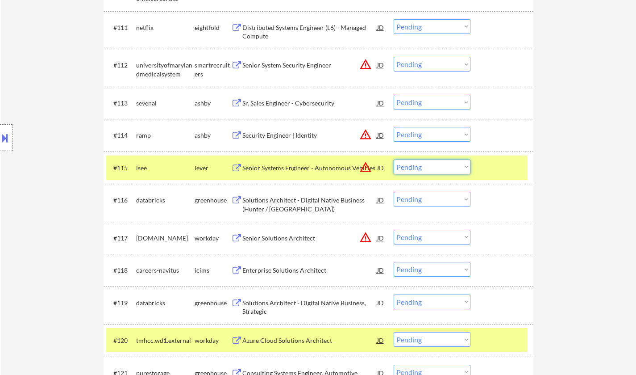
click at [448, 164] on select "Choose an option... Pending Applied Excluded (Questions) Excluded (Expired) Exc…" at bounding box center [432, 166] width 77 height 15
click at [394, 159] on select "Choose an option... Pending Applied Excluded (Questions) Excluded (Expired) Exc…" at bounding box center [432, 166] width 77 height 15
select select ""pending""
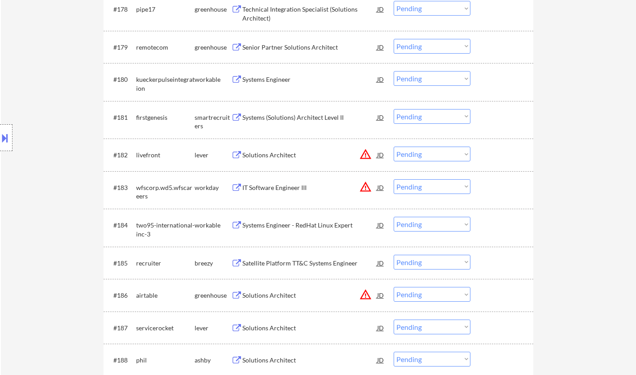
click at [380, 155] on div "JD" at bounding box center [380, 154] width 9 height 16
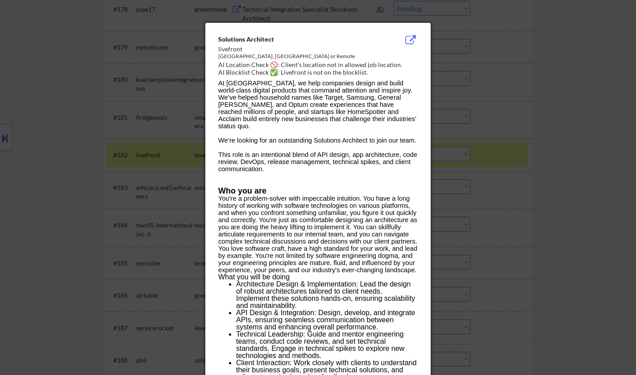
click at [512, 206] on div at bounding box center [318, 187] width 636 height 375
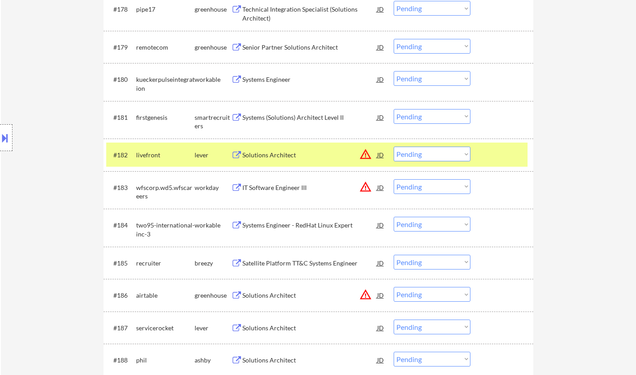
click at [448, 156] on select "Choose an option... Pending Applied Excluded (Questions) Excluded (Expired) Exc…" at bounding box center [432, 153] width 77 height 15
click at [394, 146] on select "Choose an option... Pending Applied Excluded (Questions) Excluded (Expired) Exc…" at bounding box center [432, 153] width 77 height 15
select select ""pending""
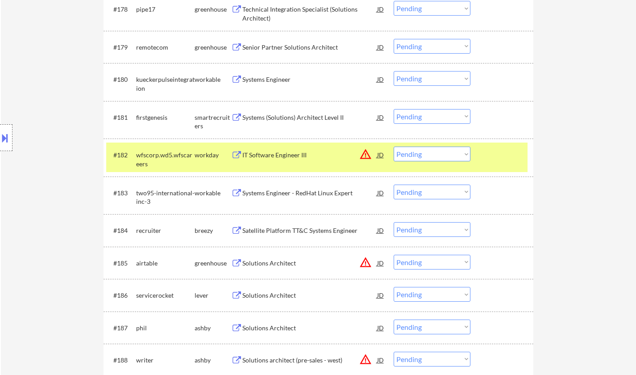
scroll to position [3041, 0]
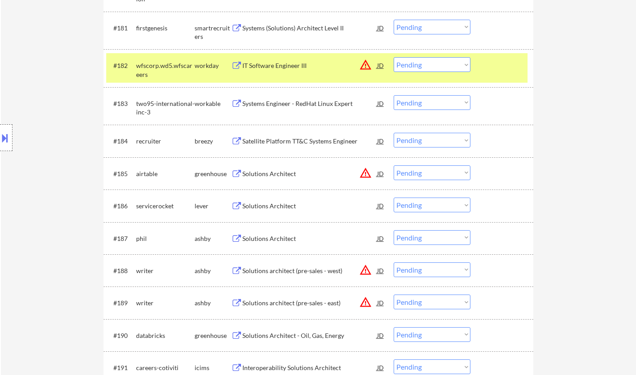
click at [283, 239] on div "Solutions Architect" at bounding box center [309, 238] width 135 height 9
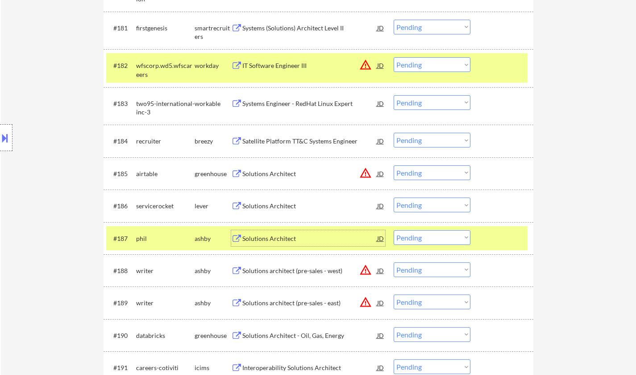
click at [431, 238] on select "Choose an option... Pending Applied Excluded (Questions) Excluded (Expired) Exc…" at bounding box center [432, 237] width 77 height 15
click at [394, 230] on select "Choose an option... Pending Applied Excluded (Questions) Excluded (Expired) Exc…" at bounding box center [432, 237] width 77 height 15
select select ""pending""
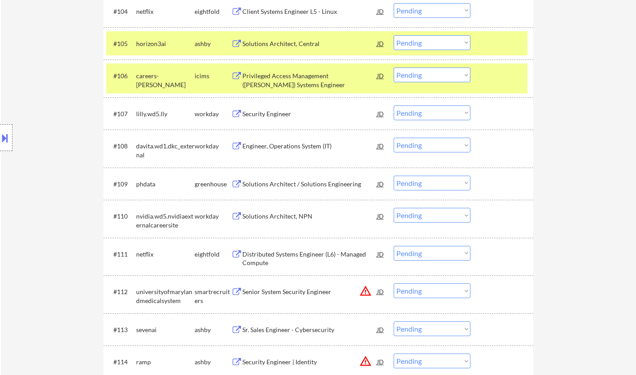
scroll to position [3486, 0]
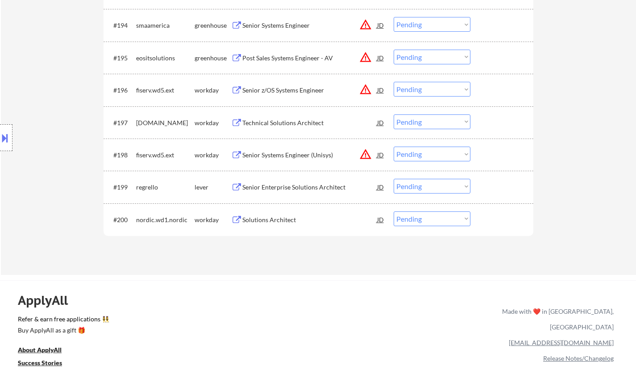
click at [290, 189] on div "Senior Enterprise Solutions Architect" at bounding box center [309, 187] width 135 height 9
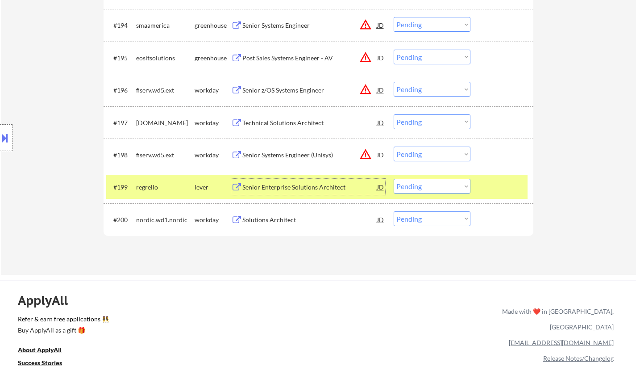
click at [424, 189] on select "Choose an option... Pending Applied Excluded (Questions) Excluded (Expired) Exc…" at bounding box center [432, 186] width 77 height 15
click at [394, 179] on select "Choose an option... Pending Applied Excluded (Questions) Excluded (Expired) Exc…" at bounding box center [432, 186] width 77 height 15
select select ""pending""
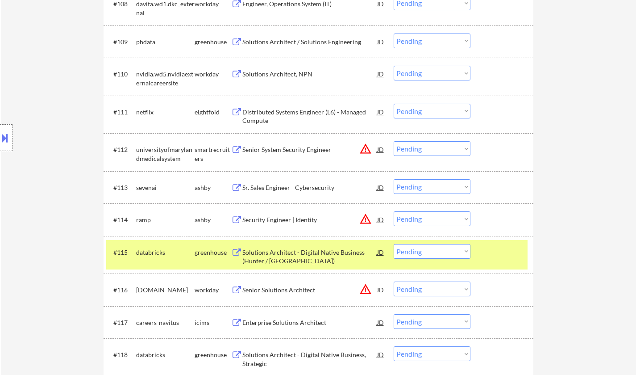
scroll to position [589, 0]
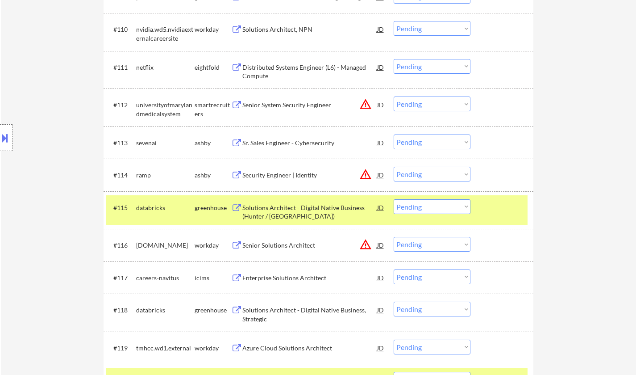
click at [380, 174] on div "JD" at bounding box center [380, 175] width 9 height 16
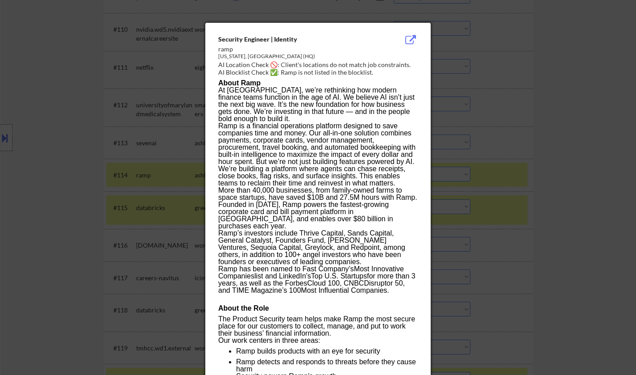
click at [525, 222] on div at bounding box center [318, 187] width 636 height 375
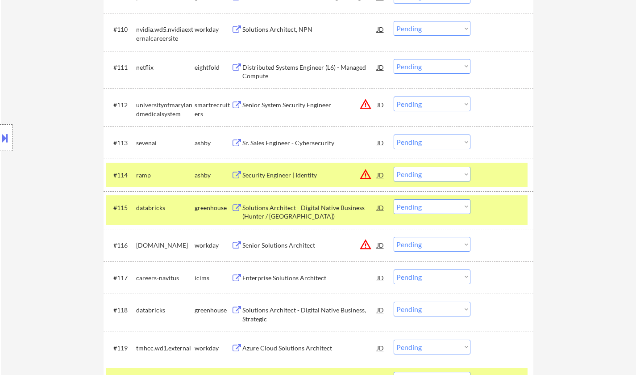
click at [426, 178] on select "Choose an option... Pending Applied Excluded (Questions) Excluded (Expired) Exc…" at bounding box center [432, 174] width 77 height 15
click at [394, 167] on select "Choose an option... Pending Applied Excluded (Questions) Excluded (Expired) Exc…" at bounding box center [432, 174] width 77 height 15
select select ""pending""
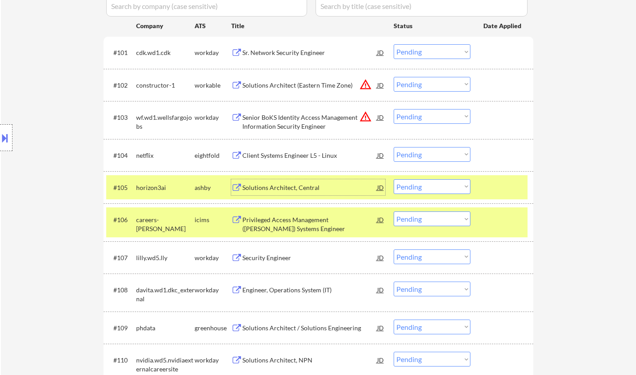
click at [293, 188] on div "Solutions Architect, Central" at bounding box center [309, 187] width 135 height 9
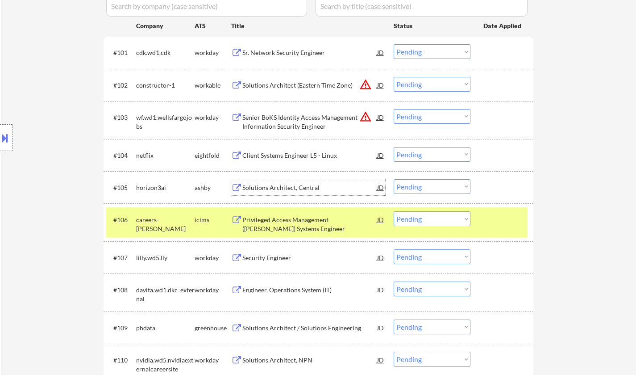
drag, startPoint x: 438, startPoint y: 192, endPoint x: 433, endPoint y: 193, distance: 5.1
click at [438, 192] on select "Choose an option... Pending Applied Excluded (Questions) Excluded (Expired) Exc…" at bounding box center [432, 186] width 77 height 15
click at [394, 179] on select "Choose an option... Pending Applied Excluded (Questions) Excluded (Expired) Exc…" at bounding box center [432, 186] width 77 height 15
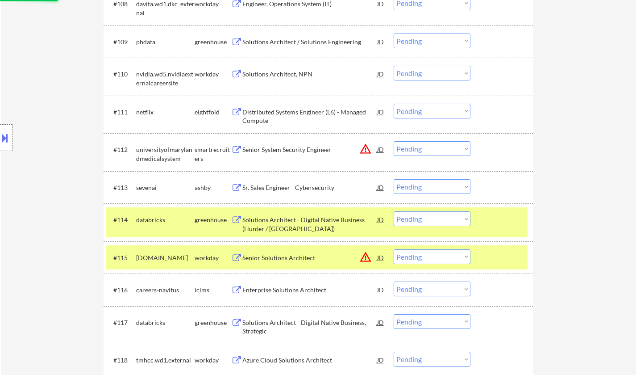
select select ""pending""
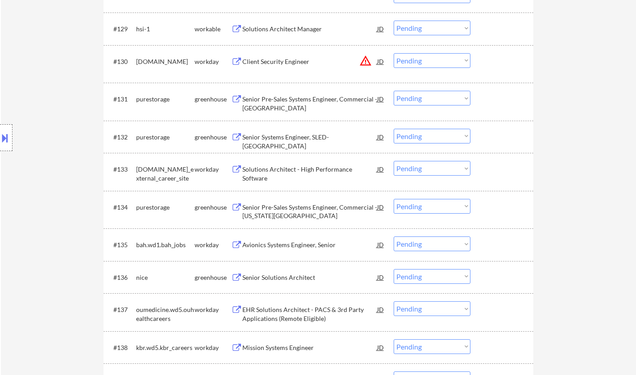
scroll to position [1348, 0]
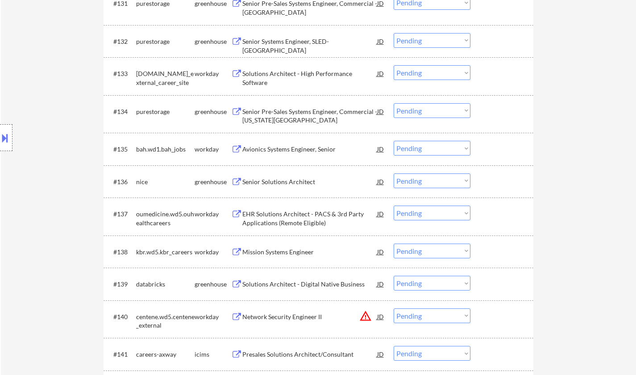
click at [285, 186] on div "Senior Solutions Architect" at bounding box center [309, 181] width 135 height 16
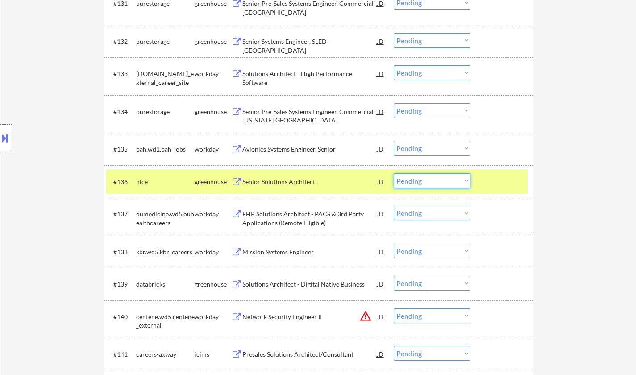
click at [439, 183] on select "Choose an option... Pending Applied Excluded (Questions) Excluded (Expired) Exc…" at bounding box center [432, 180] width 77 height 15
click at [394, 173] on select "Choose an option... Pending Applied Excluded (Questions) Excluded (Expired) Exc…" at bounding box center [432, 180] width 77 height 15
select select ""pending""
